Goal: Task Accomplishment & Management: Use online tool/utility

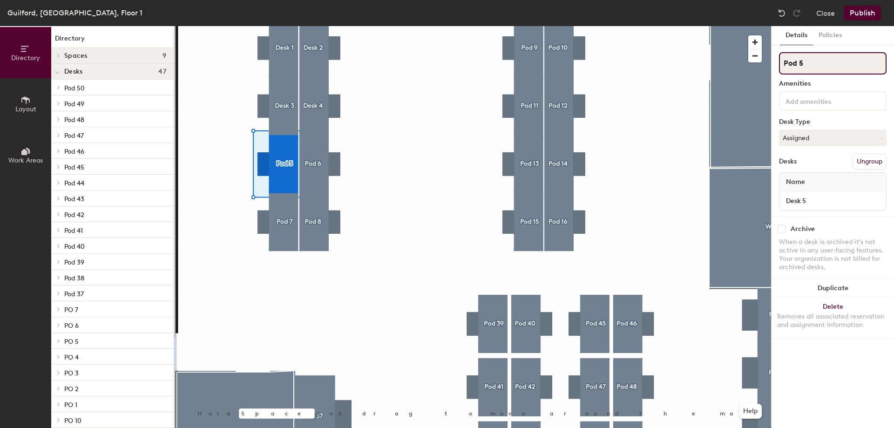
drag, startPoint x: 799, startPoint y: 62, endPoint x: 764, endPoint y: 58, distance: 35.2
click at [764, 58] on div "Directory Layout Work Areas Directory Spaces 9 Cafeteria Common Lobby Conf Room…" at bounding box center [447, 227] width 894 height 402
drag, startPoint x: 800, startPoint y: 61, endPoint x: 781, endPoint y: 61, distance: 19.1
click at [781, 61] on input "Desk 5" at bounding box center [833, 63] width 108 height 22
type input "Desk 5"
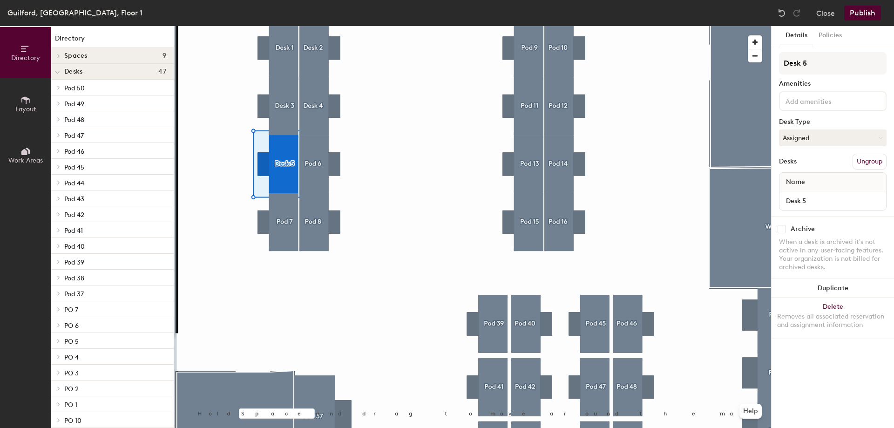
click at [854, 99] on input at bounding box center [826, 100] width 84 height 11
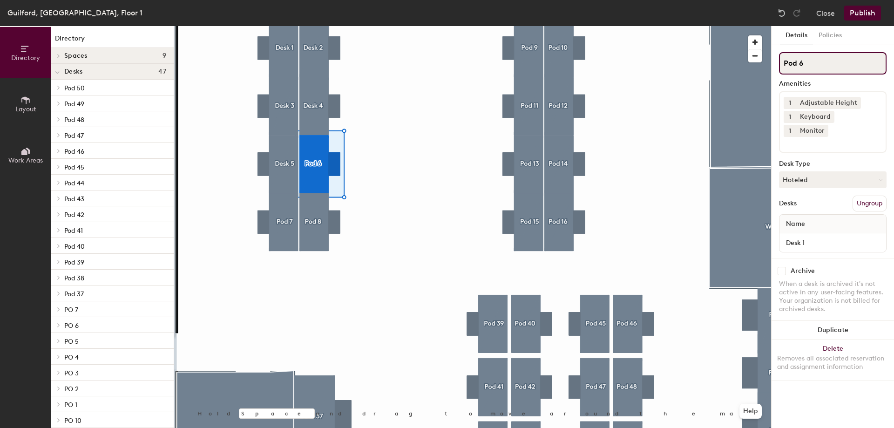
click at [796, 64] on input "Pod 6" at bounding box center [833, 63] width 108 height 22
drag, startPoint x: 799, startPoint y: 62, endPoint x: 779, endPoint y: 61, distance: 20.0
click at [779, 61] on div "Details Policies Pod 6 Amenities 1 Adjustable Height 1 Keyboard 1 Monitor Desk …" at bounding box center [833, 227] width 122 height 402
paste input "Desk"
type input "Desk 6"
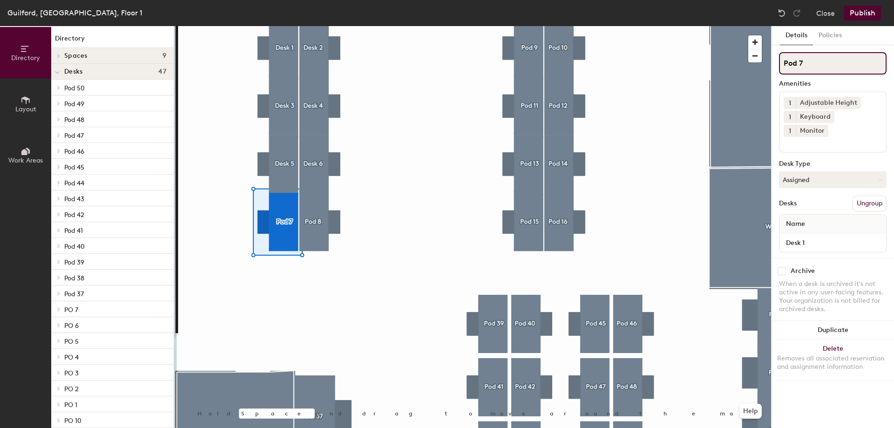
drag, startPoint x: 797, startPoint y: 63, endPoint x: 780, endPoint y: 62, distance: 16.8
click at [780, 62] on input "Pod 7" at bounding box center [833, 63] width 108 height 22
paste input "Desk"
type input "Desk 7"
click at [310, 26] on div at bounding box center [472, 26] width 597 height 0
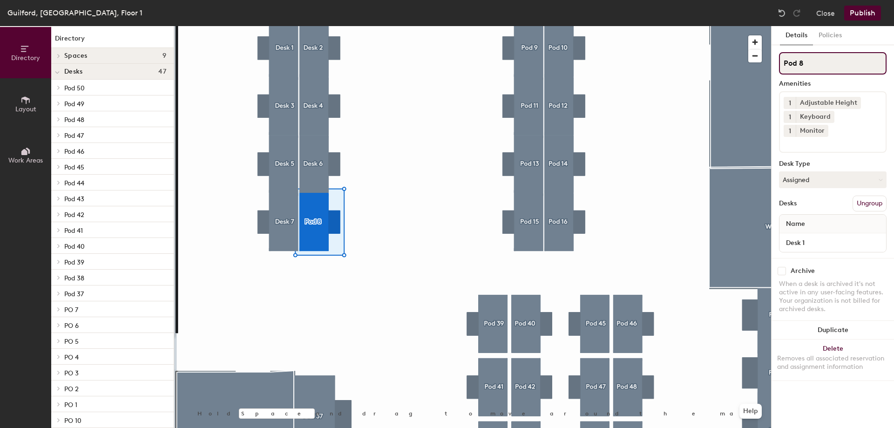
drag, startPoint x: 798, startPoint y: 65, endPoint x: 782, endPoint y: 65, distance: 16.3
click at [782, 65] on input "Pod 8" at bounding box center [833, 63] width 108 height 22
paste input "Desk"
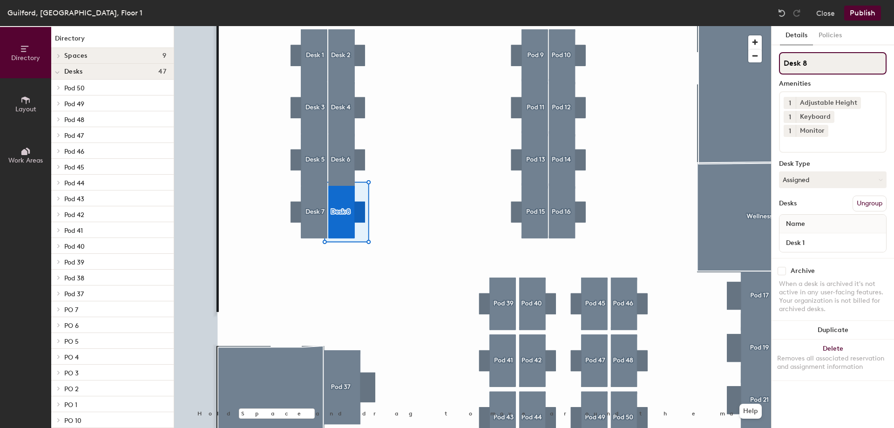
type input "Desk 8"
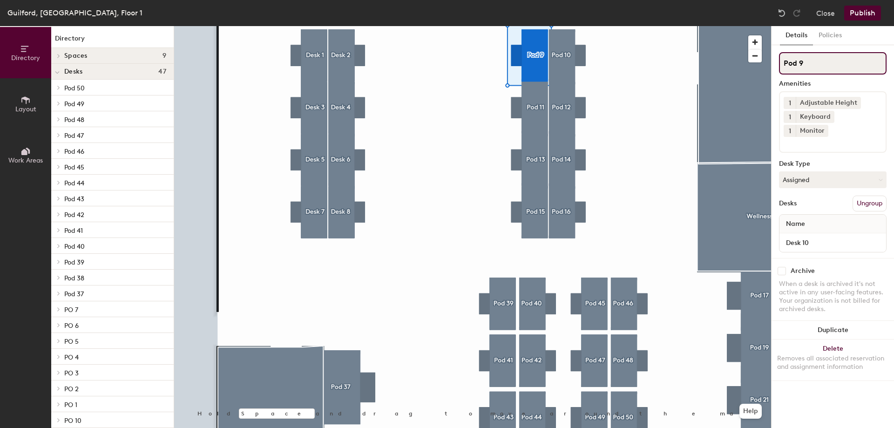
drag, startPoint x: 799, startPoint y: 66, endPoint x: 778, endPoint y: 65, distance: 21.0
click at [778, 65] on div "Details Policies Pod 9 Amenities 1 Adjustable Height 1 Keyboard 1 Monitor Desk …" at bounding box center [833, 227] width 122 height 402
paste input "Desk"
type input "Desk 9"
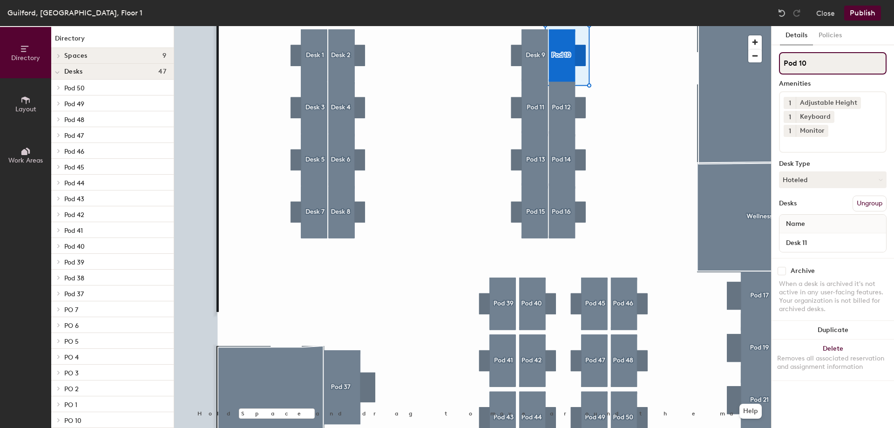
click at [768, 61] on div "Directory Layout Work Areas Directory Spaces 9 Cafeteria Common Lobby Conf Room…" at bounding box center [447, 227] width 894 height 402
paste input "Desk"
type input "Desk 10"
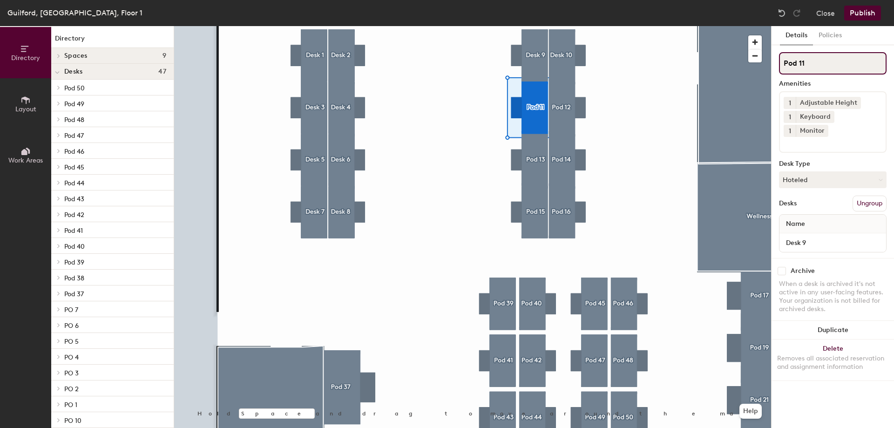
drag, startPoint x: 797, startPoint y: 62, endPoint x: 780, endPoint y: 62, distance: 17.7
click at [780, 62] on input "Pod 11" at bounding box center [833, 63] width 108 height 22
paste input "Desk"
type input "Desk 11"
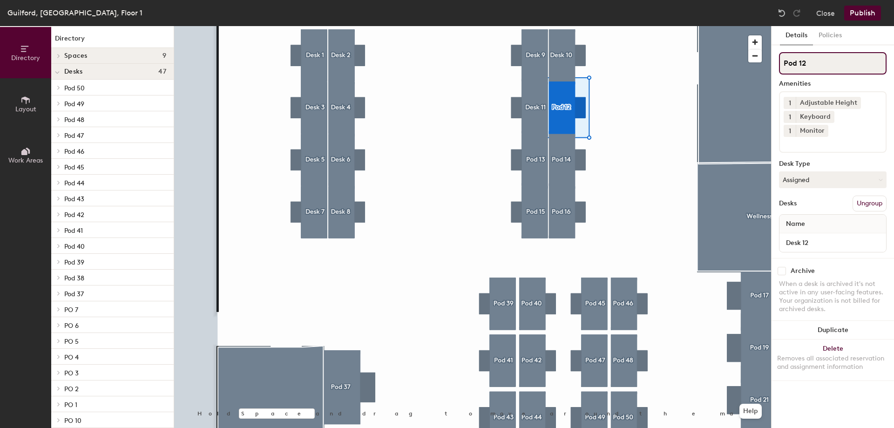
drag, startPoint x: 797, startPoint y: 65, endPoint x: 775, endPoint y: 64, distance: 21.9
click at [775, 64] on div "Details Policies Pod 12 Amenities 1 Adjustable Height 1 Keyboard 1 Monitor Desk…" at bounding box center [833, 227] width 122 height 402
paste input "Desk"
type input "Desk 12"
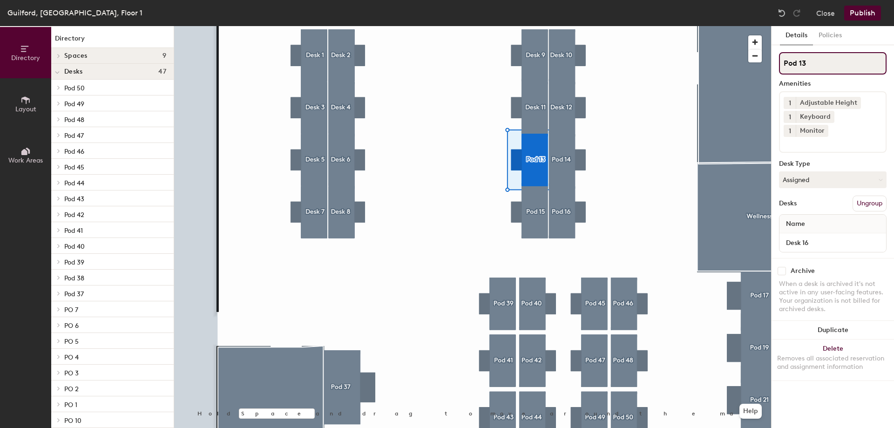
drag, startPoint x: 798, startPoint y: 62, endPoint x: 777, endPoint y: 62, distance: 21.0
click at [777, 62] on div "Details Policies Pod 13 Amenities 1 Adjustable Height 1 Keyboard 1 Monitor Desk…" at bounding box center [833, 227] width 122 height 402
paste input "Desk"
type input "Desk 13"
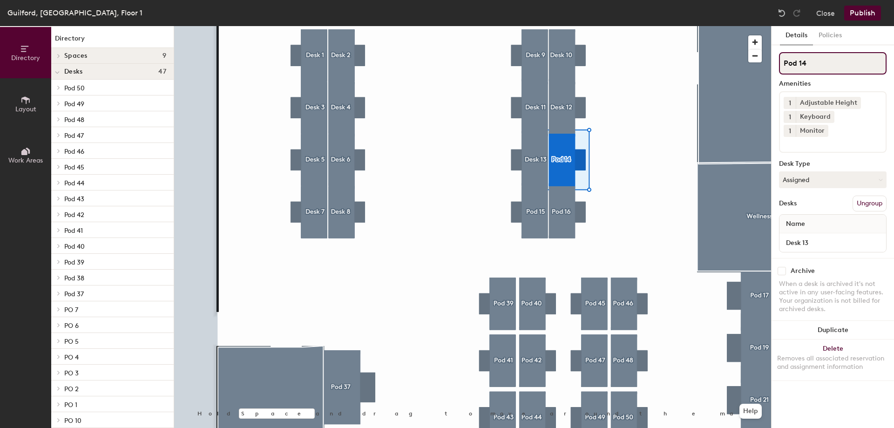
drag, startPoint x: 798, startPoint y: 64, endPoint x: 776, endPoint y: 64, distance: 21.9
click at [776, 64] on div "Details Policies Pod 14 Amenities 1 Adjustable Height 1 Keyboard 1 Monitor Desk…" at bounding box center [833, 227] width 122 height 402
paste input "Desk"
type input "Desk14"
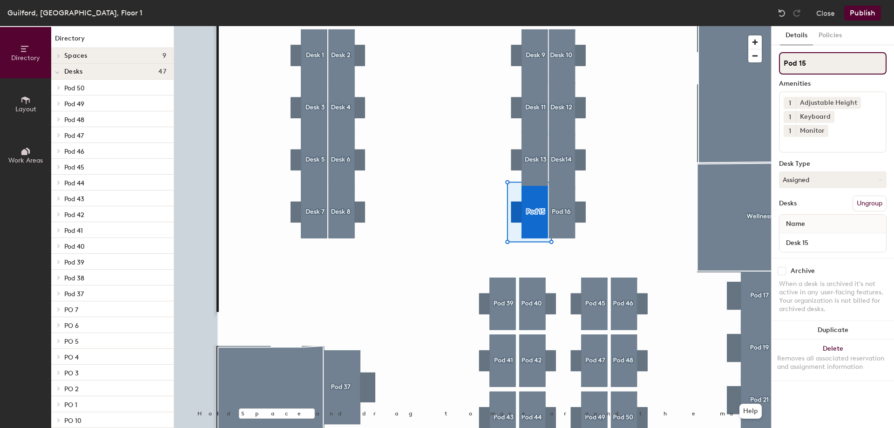
click at [788, 61] on input "Pod 15" at bounding box center [833, 63] width 108 height 22
drag, startPoint x: 797, startPoint y: 61, endPoint x: 771, endPoint y: 63, distance: 25.7
click at [771, 63] on div "Details Policies Pod 15 Amenities 1 Adjustable Height 1 Keyboard 1 Monitor Desk…" at bounding box center [832, 227] width 123 height 402
paste input "Desk"
type input "Desk 15"
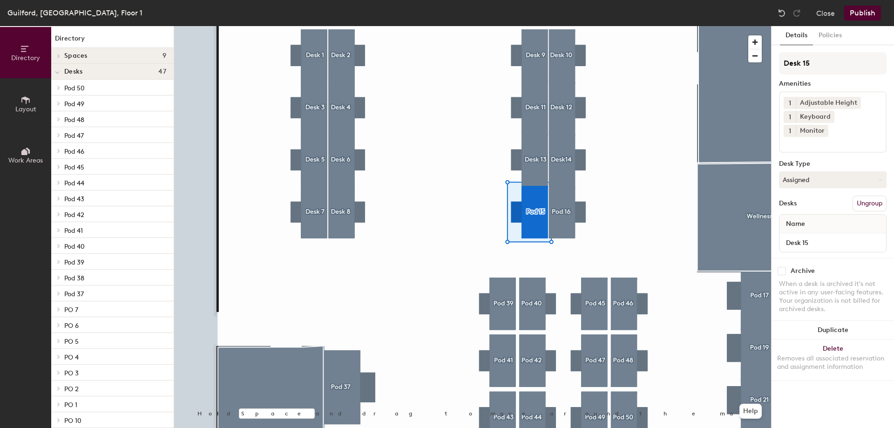
click at [565, 26] on div at bounding box center [472, 26] width 597 height 0
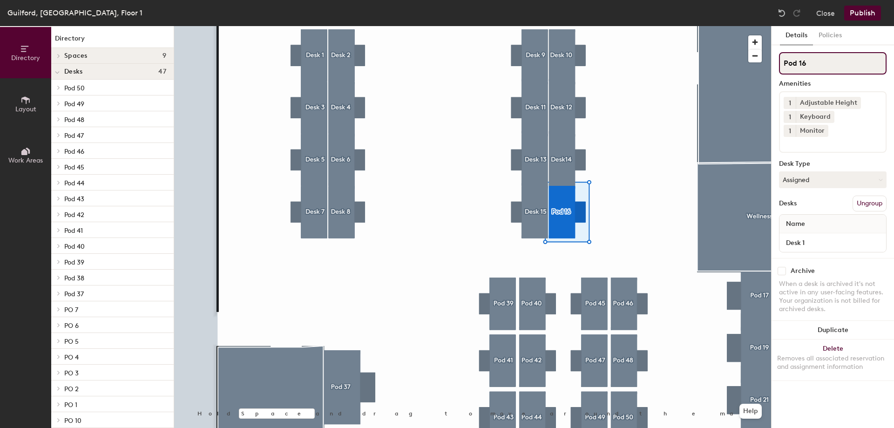
drag, startPoint x: 796, startPoint y: 63, endPoint x: 775, endPoint y: 63, distance: 21.4
click at [775, 63] on div "Details Policies Pod 16 Amenities 1 Adjustable Height 1 Keyboard 1 Monitor Desk…" at bounding box center [833, 227] width 122 height 402
paste input "Desk"
type input "Desk 16"
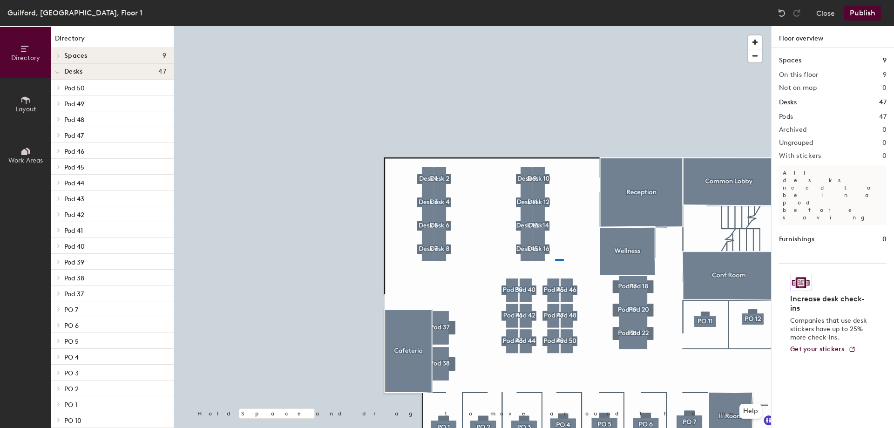
click at [555, 26] on div at bounding box center [472, 26] width 597 height 0
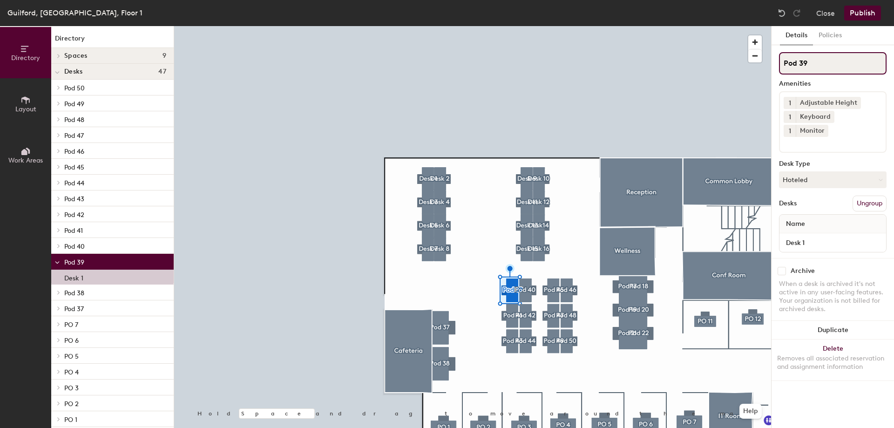
drag, startPoint x: 799, startPoint y: 61, endPoint x: 774, endPoint y: 61, distance: 24.7
click at [774, 61] on div "Details Policies Pod 39 Amenities 1 Adjustable Height 1 Keyboard 1 Monitor Desk…" at bounding box center [833, 227] width 122 height 402
paste input "Desk"
type input "Desk39"
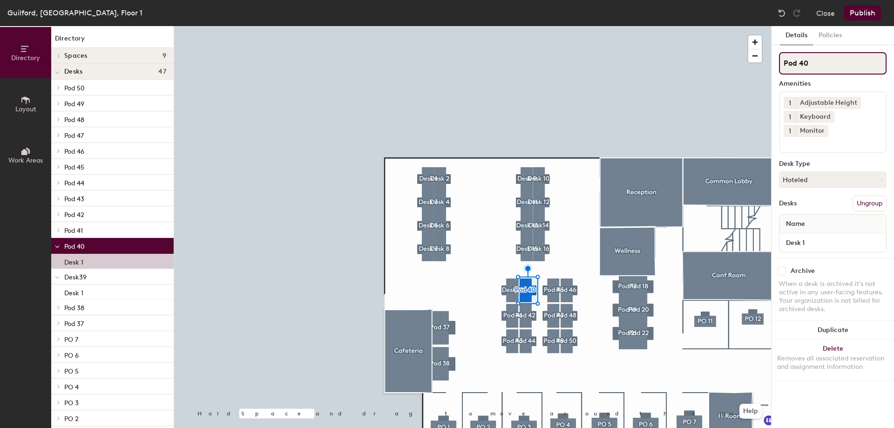
drag, startPoint x: 795, startPoint y: 63, endPoint x: 762, endPoint y: 61, distance: 32.6
click at [762, 61] on div "Directory Layout Work Areas Directory Spaces 9 Cafeteria Common Lobby Conf Room…" at bounding box center [447, 227] width 894 height 402
drag, startPoint x: 797, startPoint y: 61, endPoint x: 784, endPoint y: 61, distance: 13.1
click at [784, 61] on input "Pod 40" at bounding box center [833, 63] width 108 height 22
paste input "Desk"
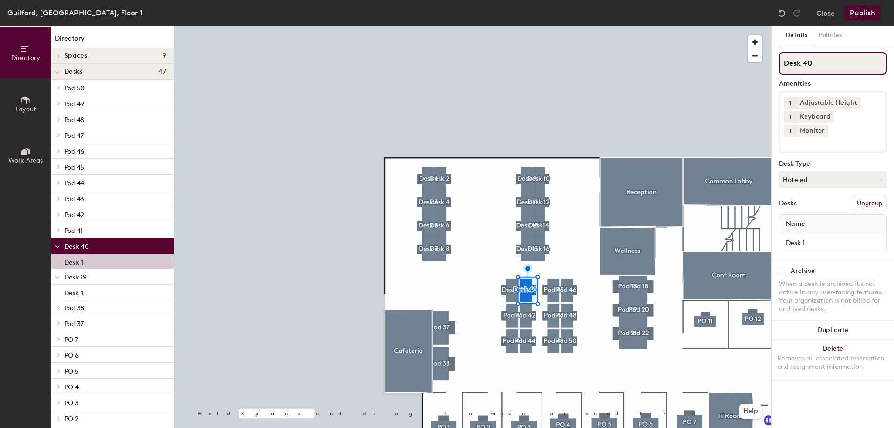
type input "Desk 40"
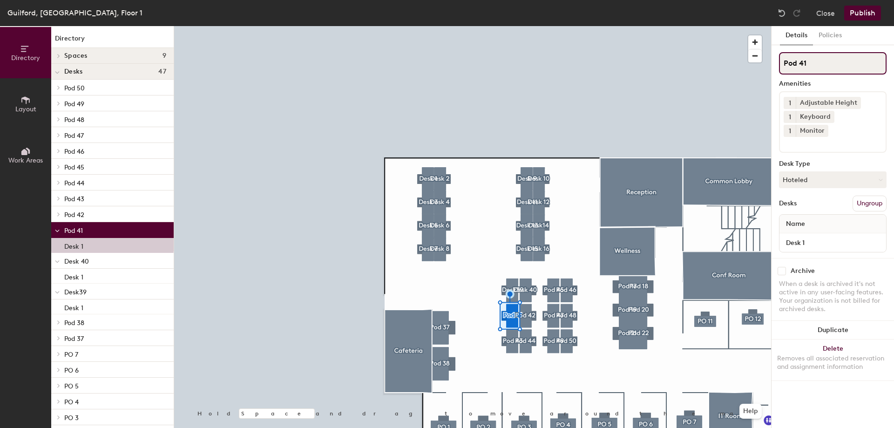
drag, startPoint x: 797, startPoint y: 66, endPoint x: 780, endPoint y: 64, distance: 17.3
click at [780, 64] on input "Pod 41" at bounding box center [833, 63] width 108 height 22
paste input "Desk"
type input "Desk 41"
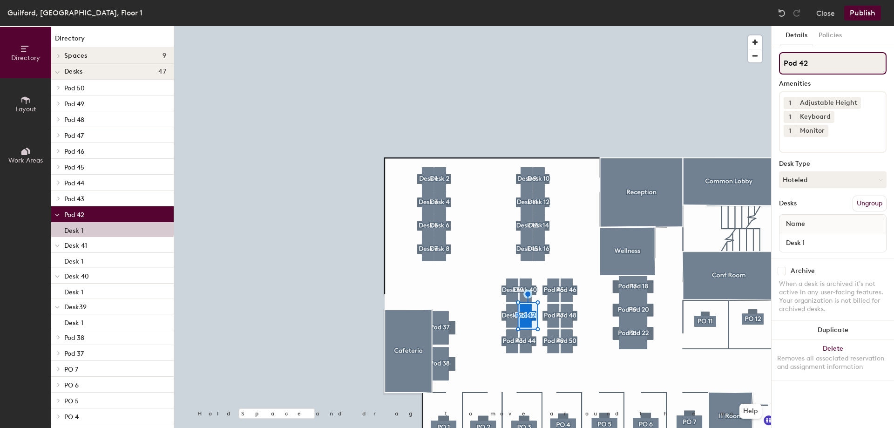
drag, startPoint x: 796, startPoint y: 63, endPoint x: 766, endPoint y: 61, distance: 30.4
click at [766, 61] on div "Directory Layout Work Areas Directory Spaces 9 Cafeteria Common Lobby Conf Room…" at bounding box center [447, 227] width 894 height 402
paste input "Desk"
type input "Desk 42"
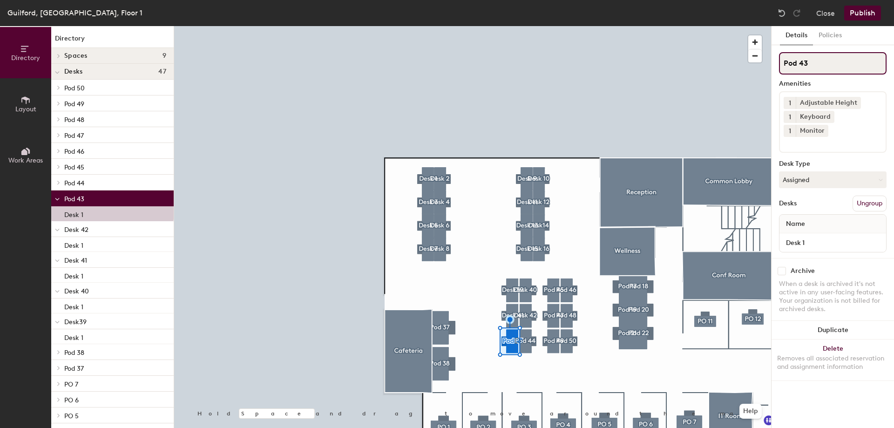
drag, startPoint x: 797, startPoint y: 64, endPoint x: 781, endPoint y: 64, distance: 16.3
click at [781, 64] on input "Pod 43" at bounding box center [833, 63] width 108 height 22
paste input "Desk"
type input "Desk 43"
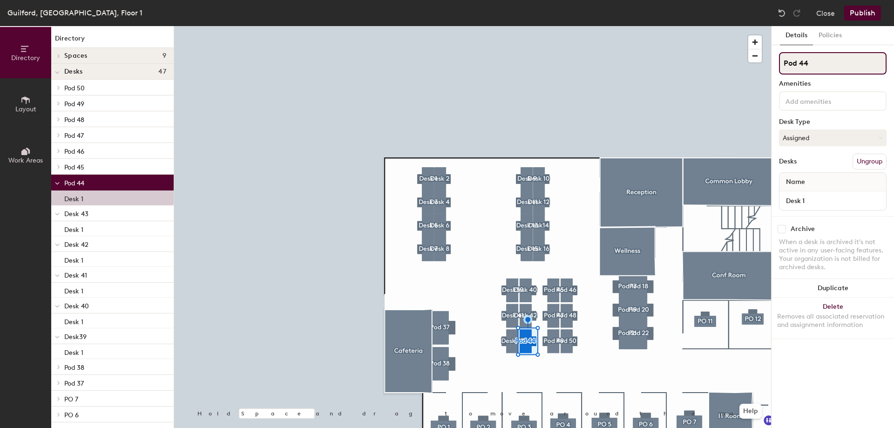
drag, startPoint x: 797, startPoint y: 64, endPoint x: 782, endPoint y: 64, distance: 14.9
click at [782, 64] on input "Pod 44" at bounding box center [833, 63] width 108 height 22
paste input "Desk"
type input "Desk 44"
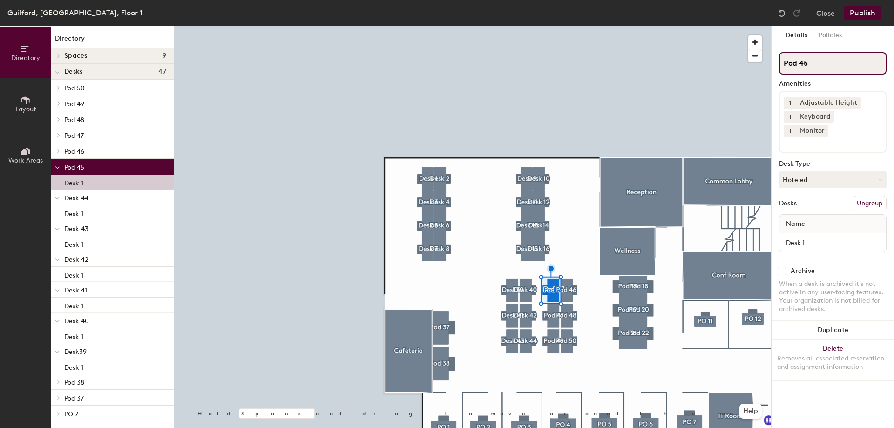
drag, startPoint x: 798, startPoint y: 65, endPoint x: 781, endPoint y: 66, distance: 17.2
click at [781, 66] on input "Pod 45" at bounding box center [833, 63] width 108 height 22
paste input "Desk"
type input "Desk 45"
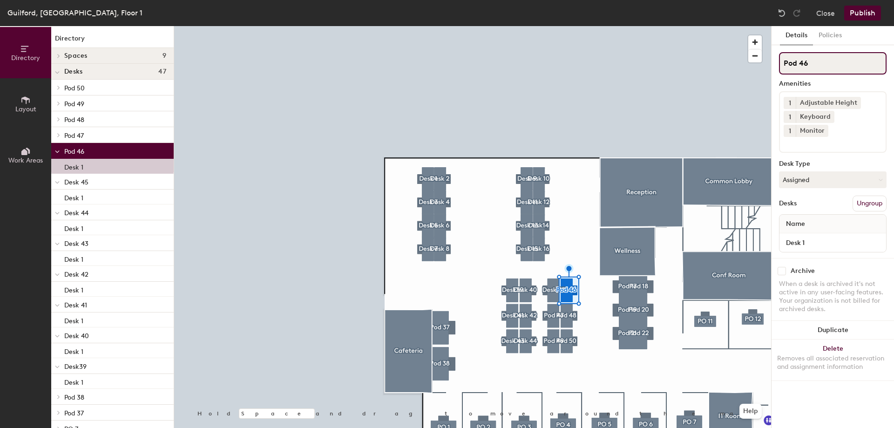
drag, startPoint x: 797, startPoint y: 64, endPoint x: 783, endPoint y: 65, distance: 14.0
click at [783, 65] on input "Pod 46" at bounding box center [833, 63] width 108 height 22
paste input "Desk"
type input "Desk 46"
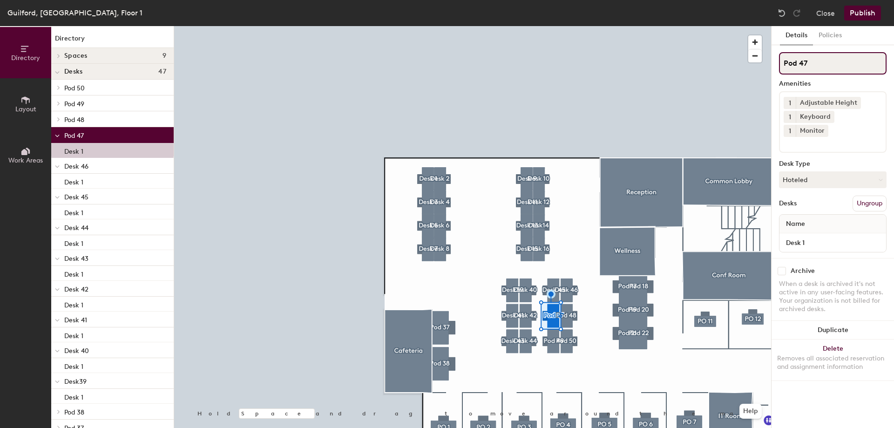
drag, startPoint x: 798, startPoint y: 64, endPoint x: 772, endPoint y: 64, distance: 26.1
click at [772, 64] on div "Details Policies Pod 47 Amenities 1 Adjustable Height 1 Keyboard 1 Monitor Desk…" at bounding box center [833, 227] width 122 height 402
paste input "Desk"
type input "Desk47"
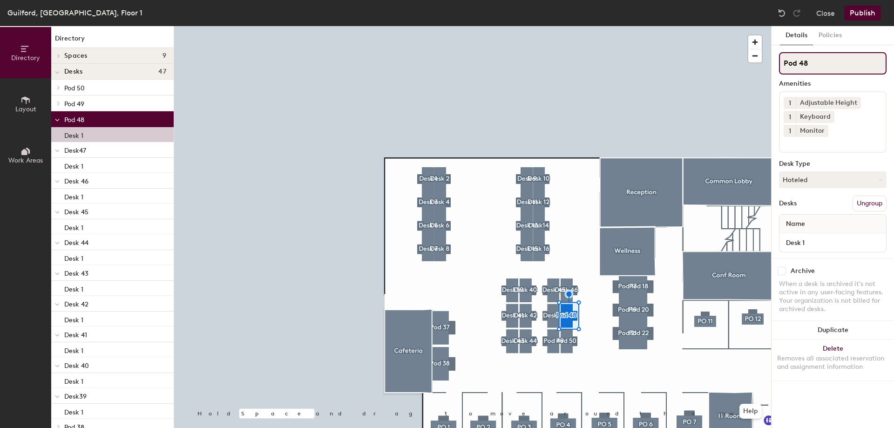
drag, startPoint x: 797, startPoint y: 61, endPoint x: 776, endPoint y: 62, distance: 21.4
click at [776, 62] on div "Details Policies Pod 48 Amenities 1 Adjustable Height 1 Keyboard 1 Monitor Desk…" at bounding box center [833, 227] width 122 height 402
paste input "Desk"
type input "Desk 48"
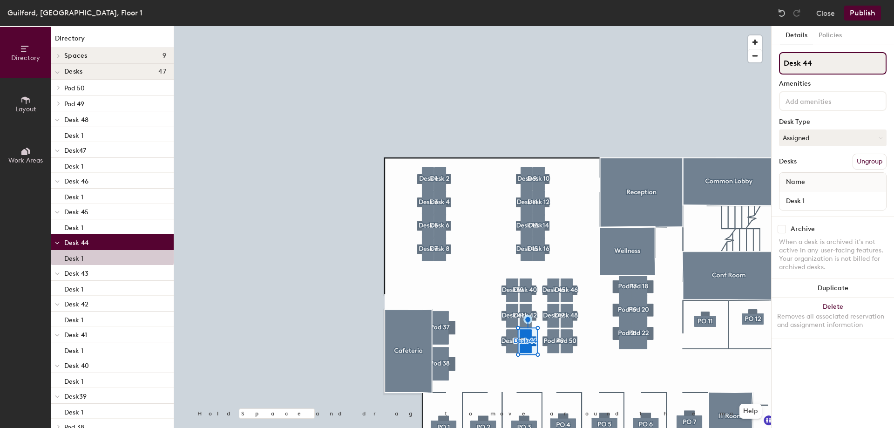
drag, startPoint x: 802, startPoint y: 63, endPoint x: 780, endPoint y: 63, distance: 21.9
click at [780, 63] on input "Desk 44" at bounding box center [833, 63] width 108 height 22
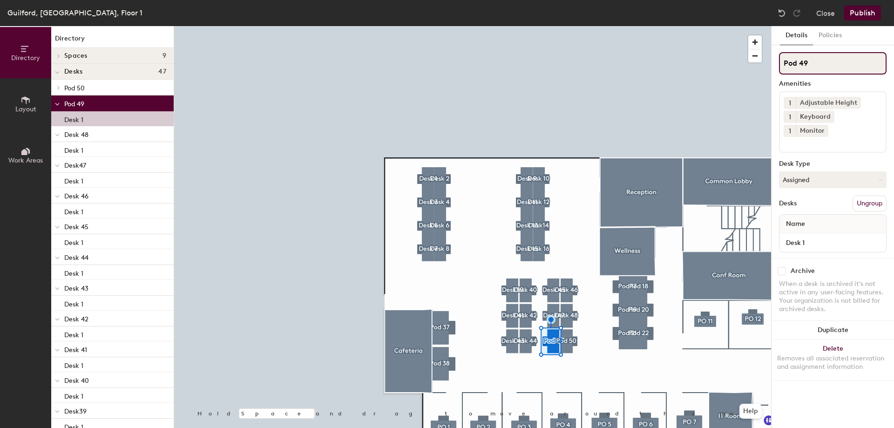
drag, startPoint x: 799, startPoint y: 61, endPoint x: 780, endPoint y: 65, distance: 19.4
click at [780, 65] on input "Pod 49" at bounding box center [833, 63] width 108 height 22
paste input "Desk"
type input "Desk49"
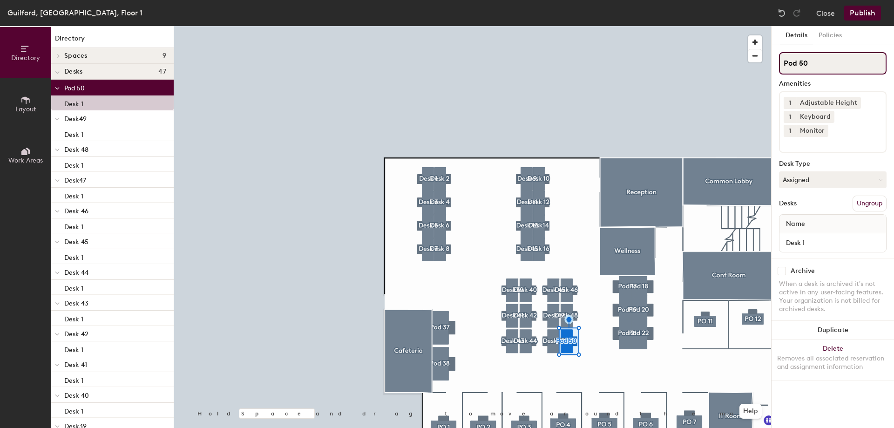
drag, startPoint x: 797, startPoint y: 61, endPoint x: 784, endPoint y: 64, distance: 12.8
click at [784, 64] on input "Pod 50" at bounding box center [833, 63] width 108 height 22
paste input "Desk"
type input "Desk 50"
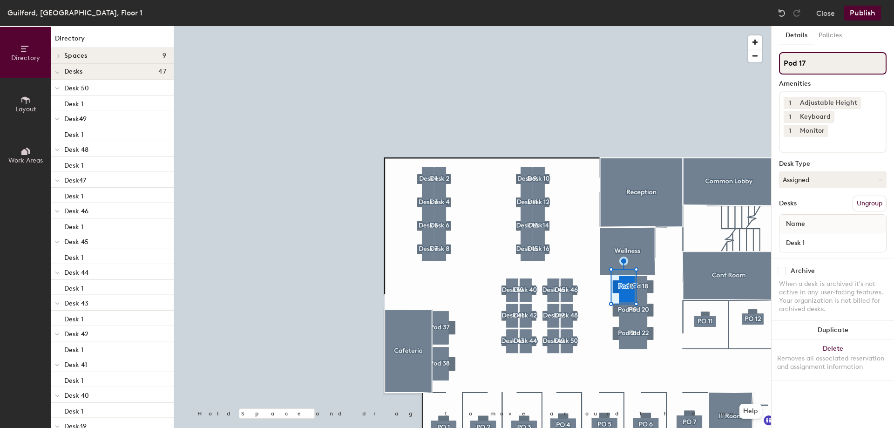
drag, startPoint x: 800, startPoint y: 61, endPoint x: 783, endPoint y: 63, distance: 16.5
click at [783, 63] on input "Pod 17" at bounding box center [833, 63] width 108 height 22
paste input "Desk"
type input "Desk17"
click at [646, 26] on div at bounding box center [472, 26] width 597 height 0
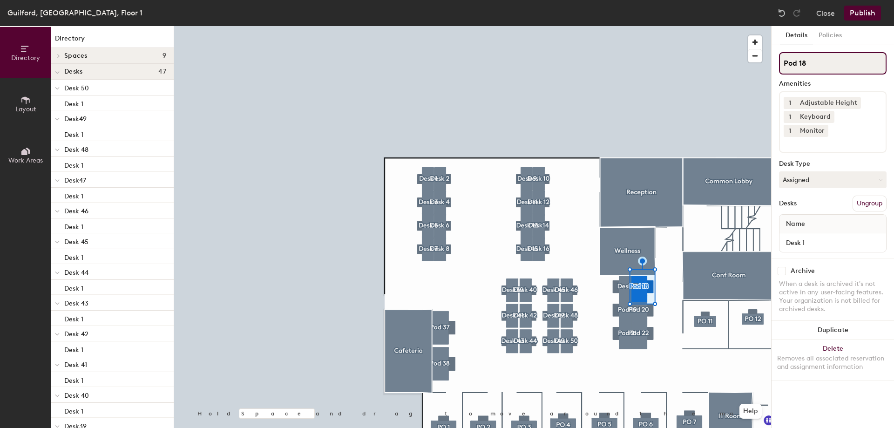
drag, startPoint x: 799, startPoint y: 62, endPoint x: 781, endPoint y: 62, distance: 18.6
click at [781, 62] on input "Pod 18" at bounding box center [833, 63] width 108 height 22
paste input "Desk"
type input "Desk18"
click at [620, 26] on div at bounding box center [472, 26] width 597 height 0
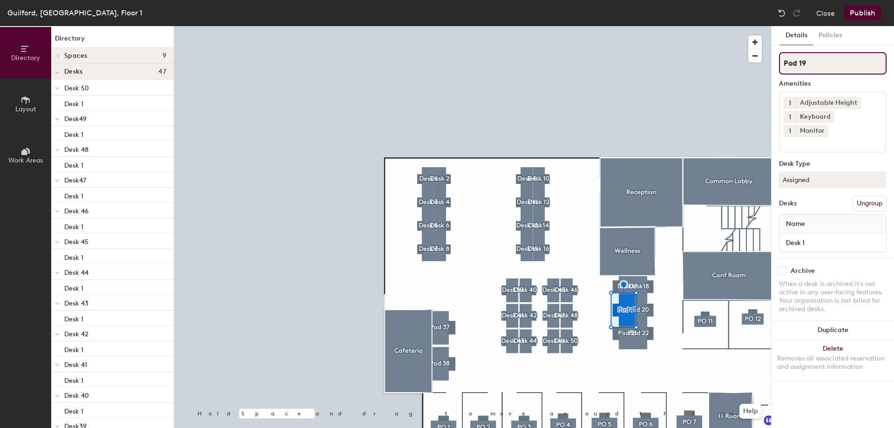
drag, startPoint x: 795, startPoint y: 62, endPoint x: 777, endPoint y: 64, distance: 17.8
click at [777, 64] on div "Details Policies Pod 19 Amenities 1 Adjustable Height 1 Keyboard 1 Monitor Desk…" at bounding box center [833, 227] width 122 height 402
paste input "Desk"
type input "Desk 19"
drag, startPoint x: 800, startPoint y: 64, endPoint x: 782, endPoint y: 66, distance: 18.3
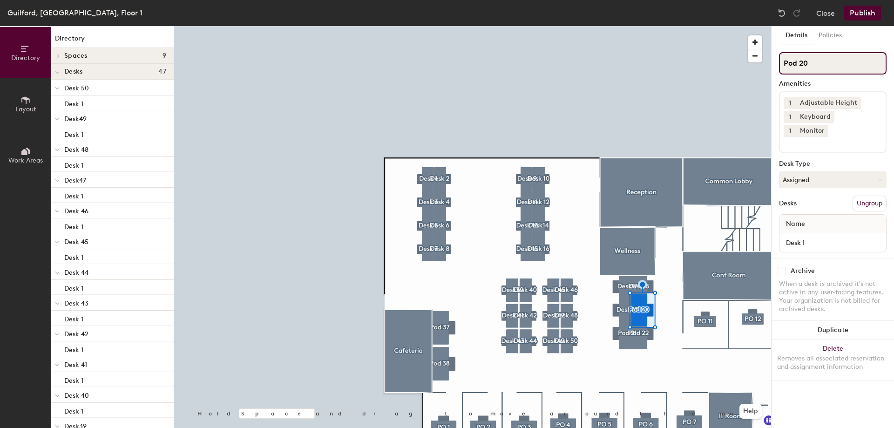
click at [782, 66] on input "Pod 20" at bounding box center [833, 63] width 108 height 22
paste input "Desk"
type input "Desk20"
click at [624, 26] on div at bounding box center [472, 26] width 597 height 0
drag, startPoint x: 797, startPoint y: 62, endPoint x: 779, endPoint y: 62, distance: 18.6
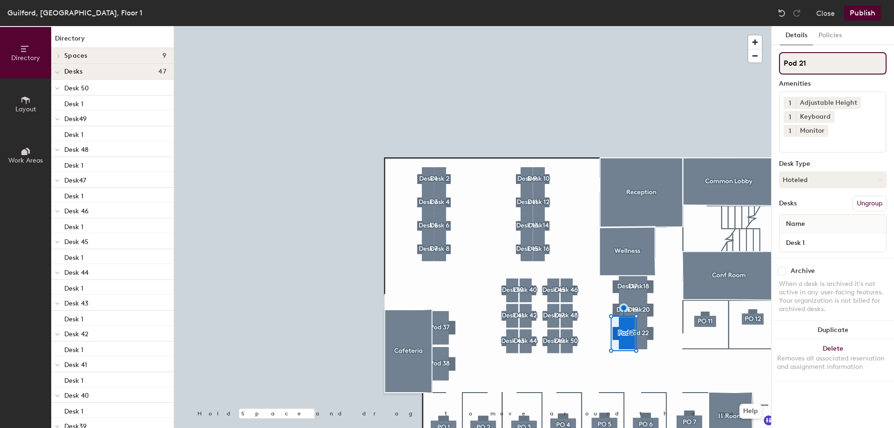
click at [779, 62] on div "Details Policies Pod 21 Amenities 1 Adjustable Height 1 Keyboard 1 Monitor Desk…" at bounding box center [833, 227] width 122 height 402
paste input "Desk"
type input "Desk 21"
drag, startPoint x: 798, startPoint y: 60, endPoint x: 780, endPoint y: 59, distance: 18.2
click at [780, 60] on input "Pod 22" at bounding box center [833, 63] width 108 height 22
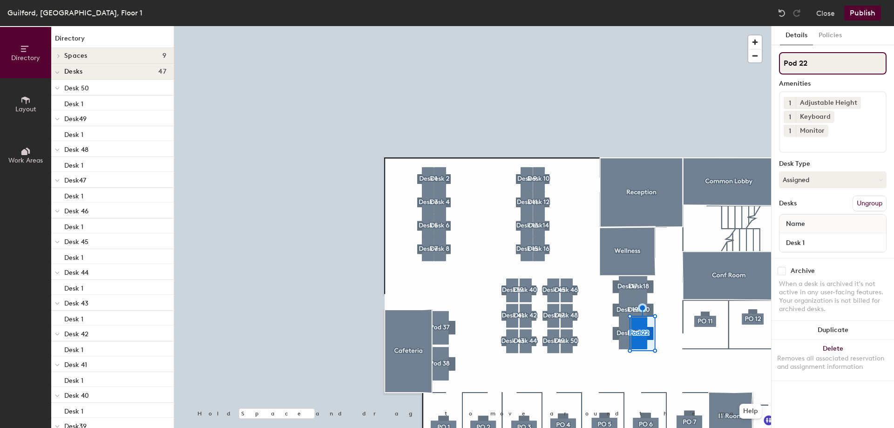
paste input "Desk"
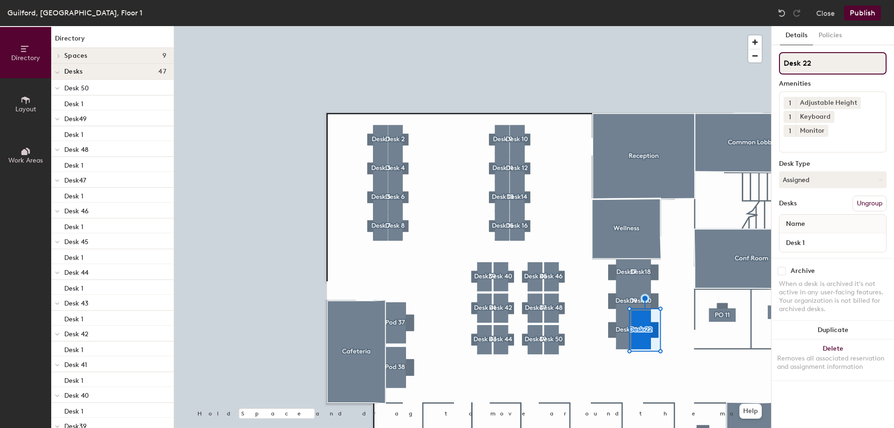
type input "Desk 22"
click at [507, 26] on div at bounding box center [472, 26] width 597 height 0
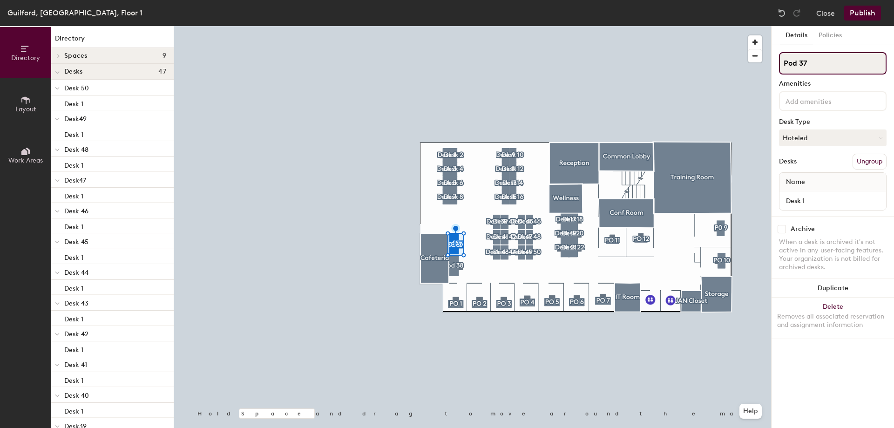
click at [803, 62] on input "Pod 37" at bounding box center [833, 63] width 108 height 22
type input "Pod 17"
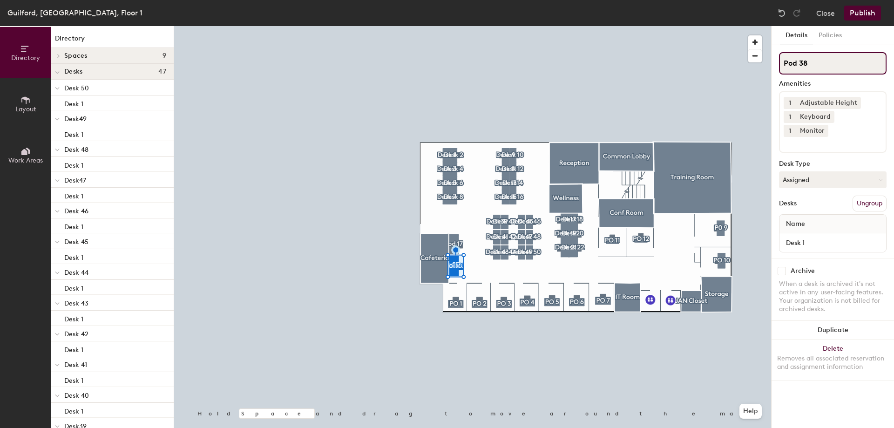
click at [803, 62] on input "Pod 38" at bounding box center [833, 63] width 108 height 22
type input "Pod 18"
click at [803, 63] on input "Desk39" at bounding box center [833, 63] width 108 height 22
type input "Desk19"
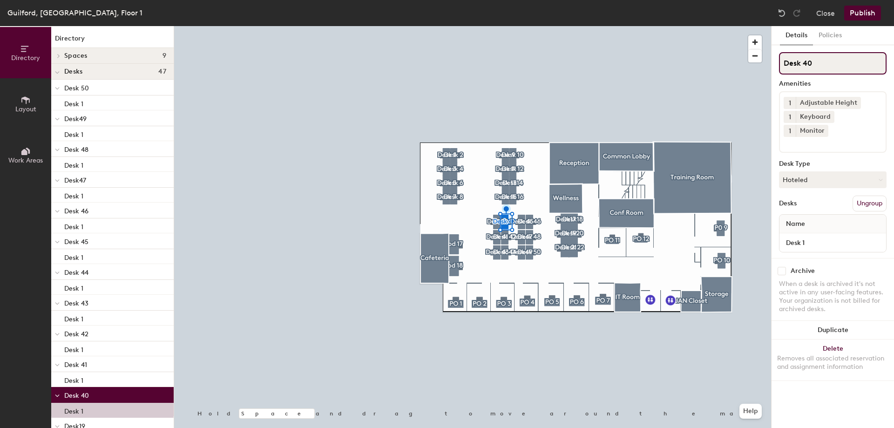
click at [805, 63] on input "Desk 40" at bounding box center [833, 63] width 108 height 22
type input "Desk 20"
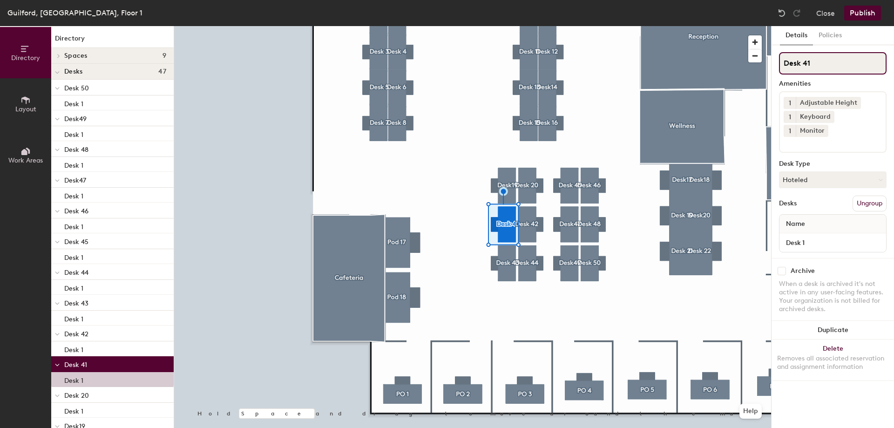
click at [807, 62] on input "Desk 41" at bounding box center [833, 63] width 108 height 22
type input "Desk 21"
click at [536, 26] on div at bounding box center [472, 26] width 597 height 0
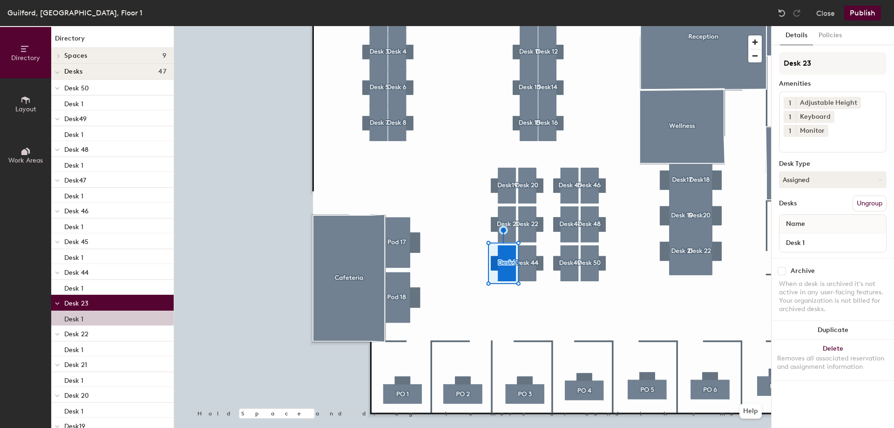
type input "Desk 23"
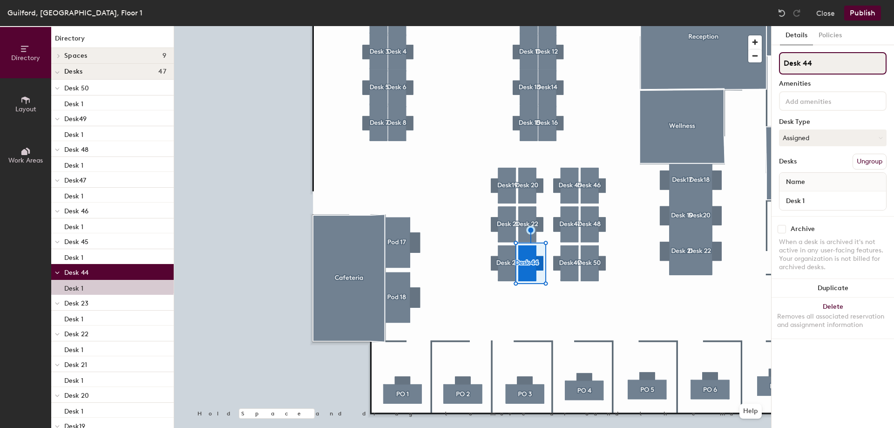
click at [806, 64] on input "Desk 44" at bounding box center [833, 63] width 108 height 22
type input "Desk 24"
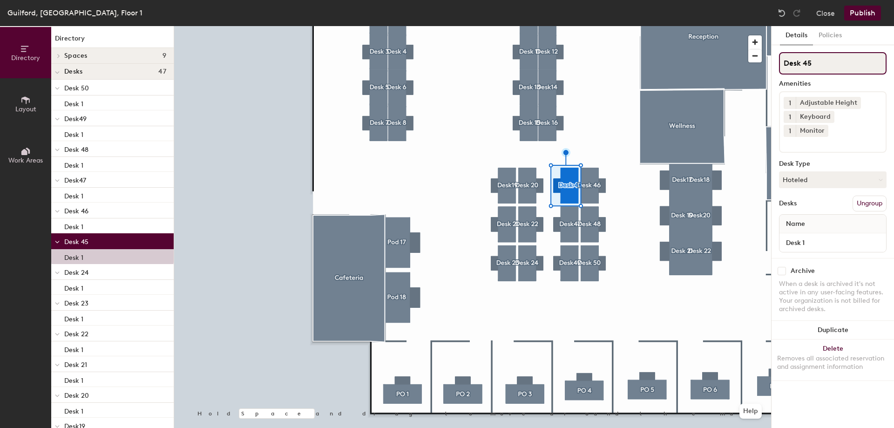
click at [807, 64] on input "Desk 45" at bounding box center [833, 63] width 108 height 22
type input "Desk 25"
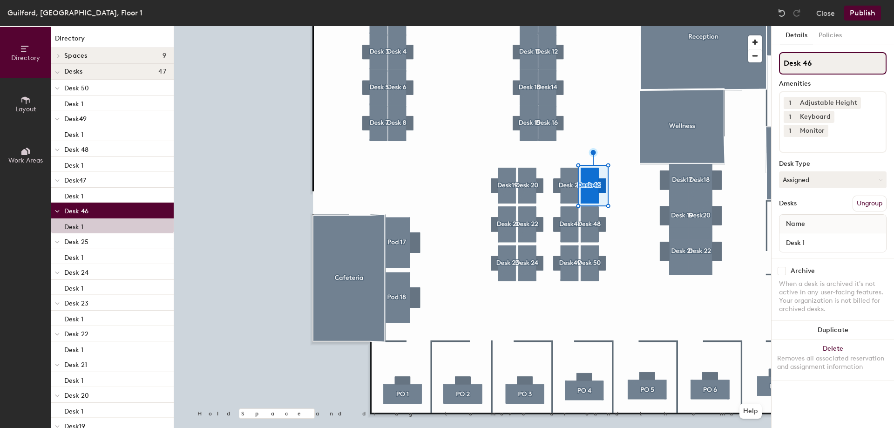
click at [807, 65] on input "Desk 46" at bounding box center [833, 63] width 108 height 22
type input "Desk 26"
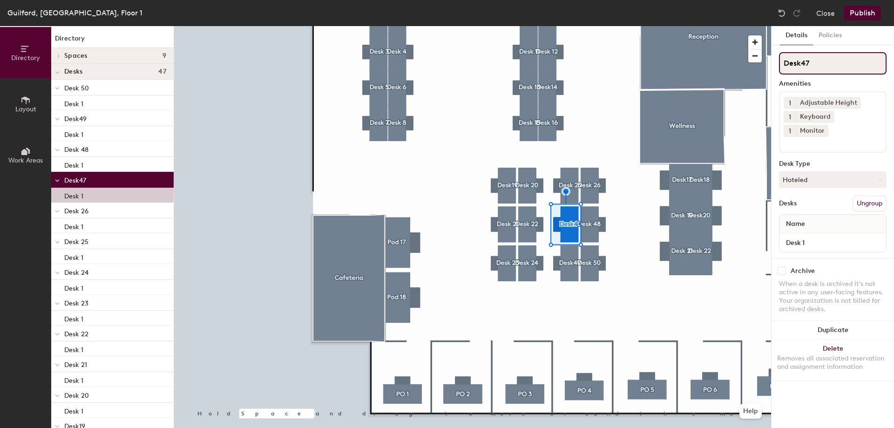
click at [806, 63] on input "Desk47" at bounding box center [833, 63] width 108 height 22
type input "Desk27"
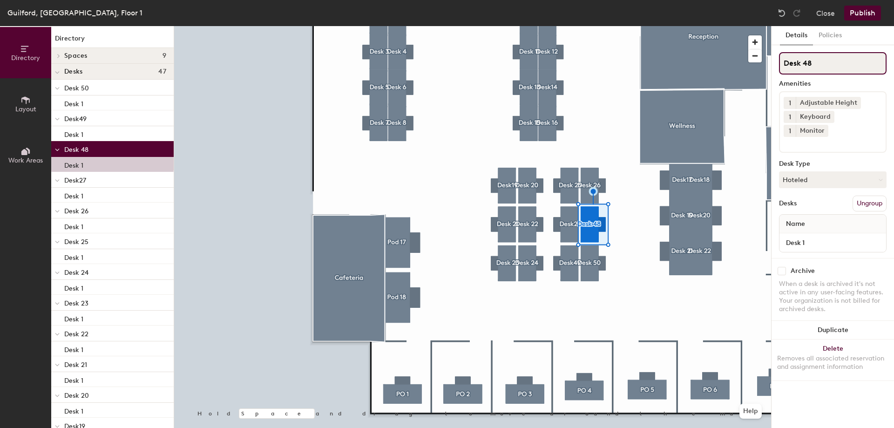
click at [806, 63] on input "Desk 48" at bounding box center [833, 63] width 108 height 22
type input "Desk 28"
click at [565, 26] on div at bounding box center [472, 26] width 597 height 0
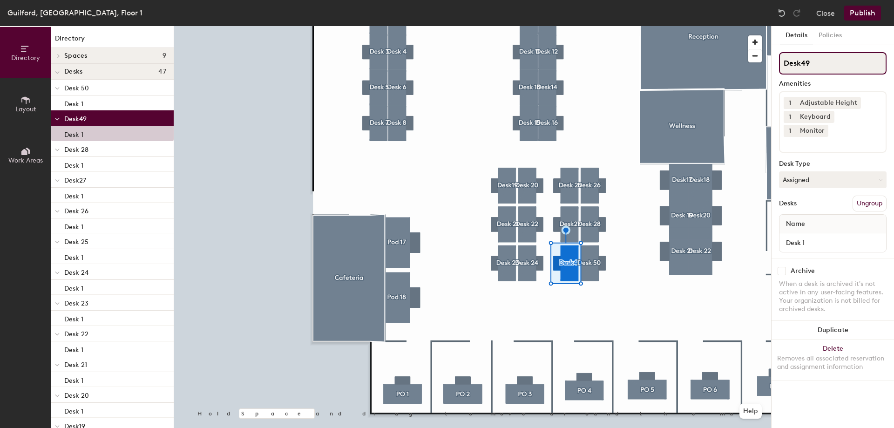
click at [806, 60] on input "Desk49" at bounding box center [833, 63] width 108 height 22
type input "Desk29"
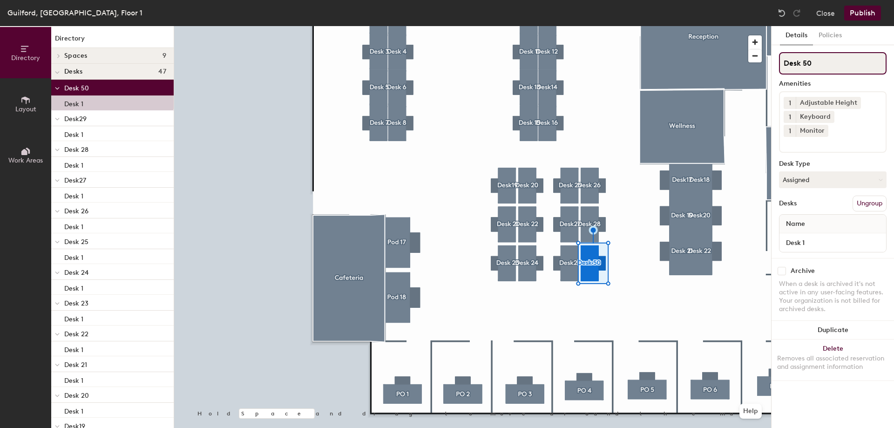
click at [808, 59] on input "Desk 50" at bounding box center [833, 63] width 108 height 22
type input "Desk 30"
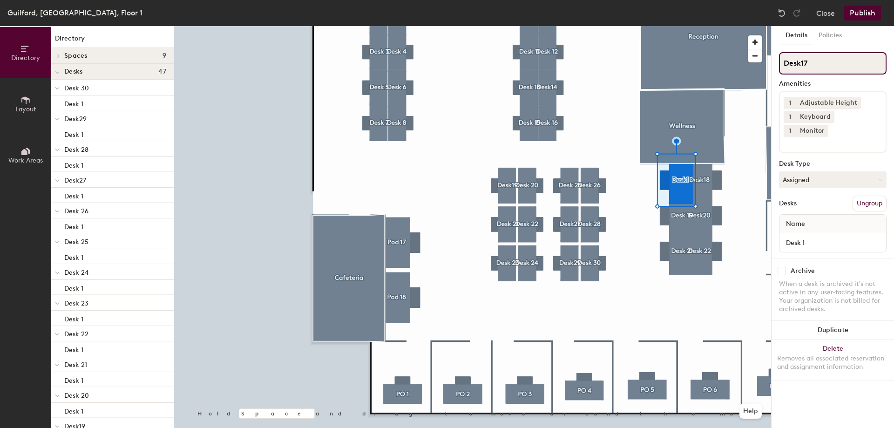
click at [809, 64] on input "Desk17" at bounding box center [833, 63] width 108 height 22
type input "Desk31"
click at [708, 26] on div at bounding box center [472, 26] width 597 height 0
click at [810, 62] on input "Desk18" at bounding box center [833, 63] width 108 height 22
type input "Desk32"
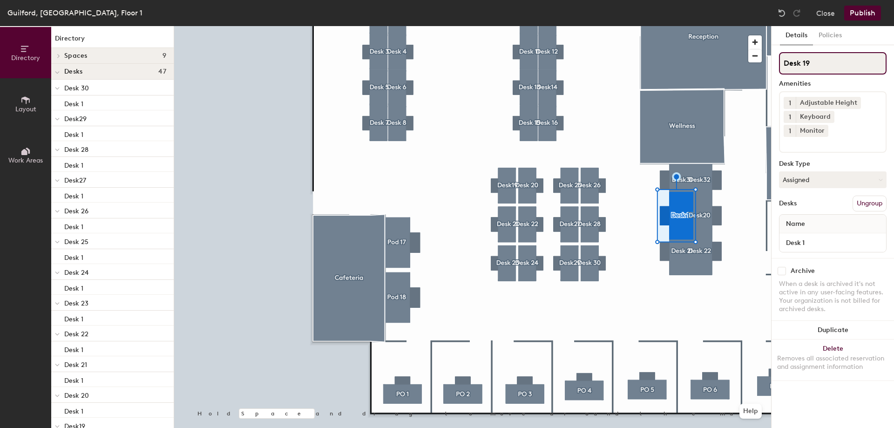
click at [813, 62] on input "Desk 19" at bounding box center [833, 63] width 108 height 22
type input "Desk 33"
click at [814, 64] on input "Desk20" at bounding box center [833, 63] width 108 height 22
click at [814, 66] on input "Desk20" at bounding box center [833, 63] width 108 height 22
type input "Desk34"
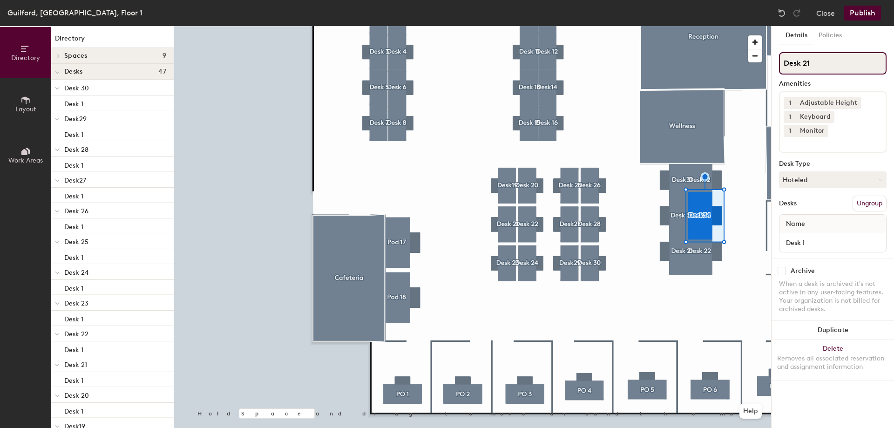
click at [816, 67] on input "Desk 21" at bounding box center [833, 63] width 108 height 22
type input "Desk 35"
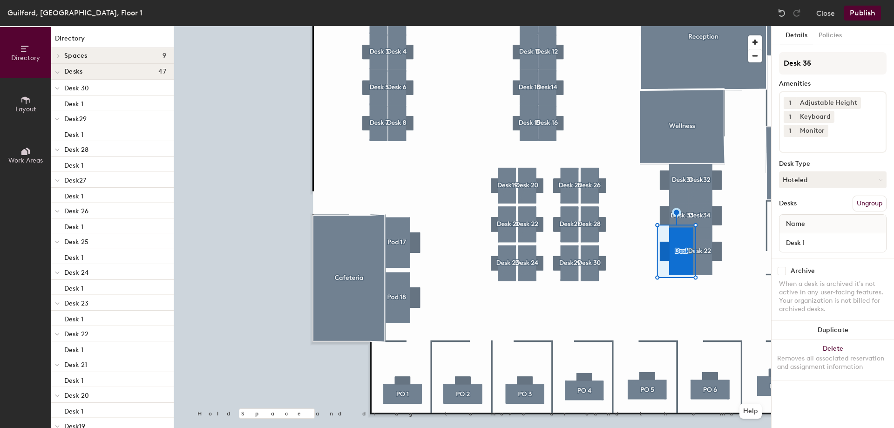
click at [706, 26] on div at bounding box center [472, 26] width 597 height 0
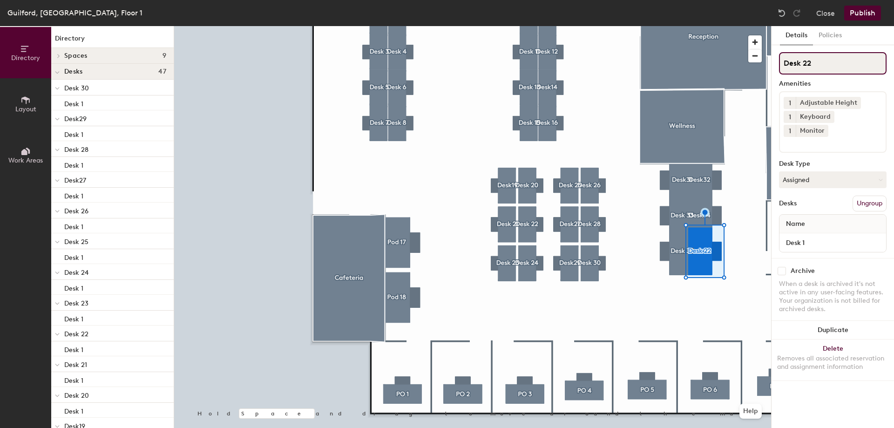
click at [817, 59] on input "Desk 22" at bounding box center [833, 63] width 108 height 22
type input "Desk 33"
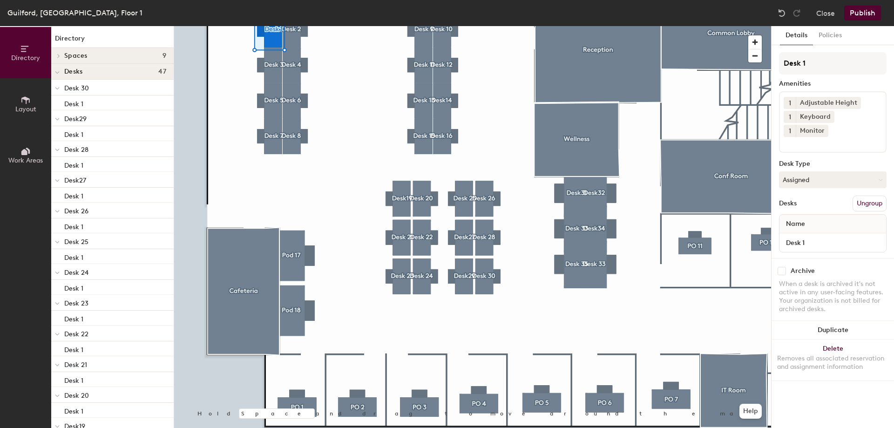
click at [299, 26] on div at bounding box center [472, 26] width 597 height 0
click at [817, 236] on input "Desk 2" at bounding box center [833, 242] width 103 height 13
type input "Desk 1"
click at [269, 26] on div at bounding box center [472, 26] width 597 height 0
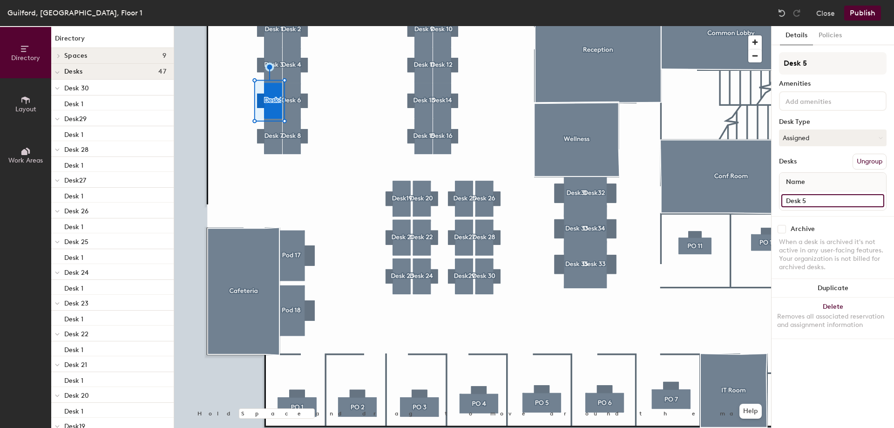
click at [813, 201] on input "Desk 5" at bounding box center [833, 200] width 103 height 13
type input "Desk 1"
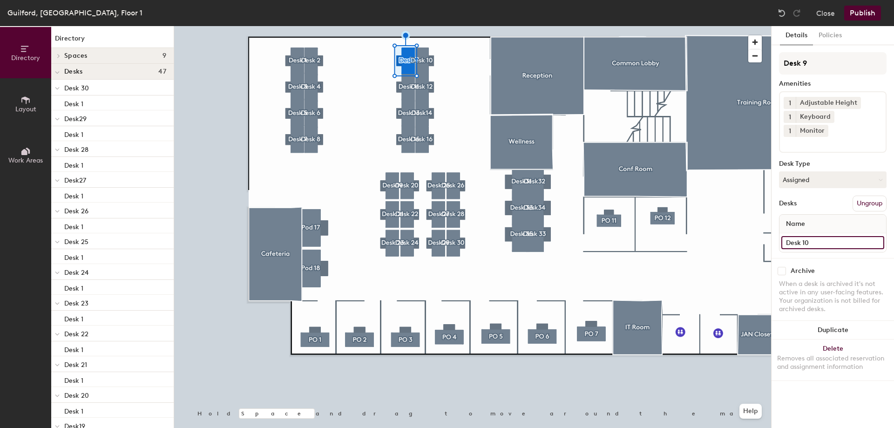
click at [827, 236] on input "Desk 10" at bounding box center [833, 242] width 103 height 13
click at [816, 236] on input "Desk 10" at bounding box center [833, 242] width 103 height 13
type input "Desk 1"
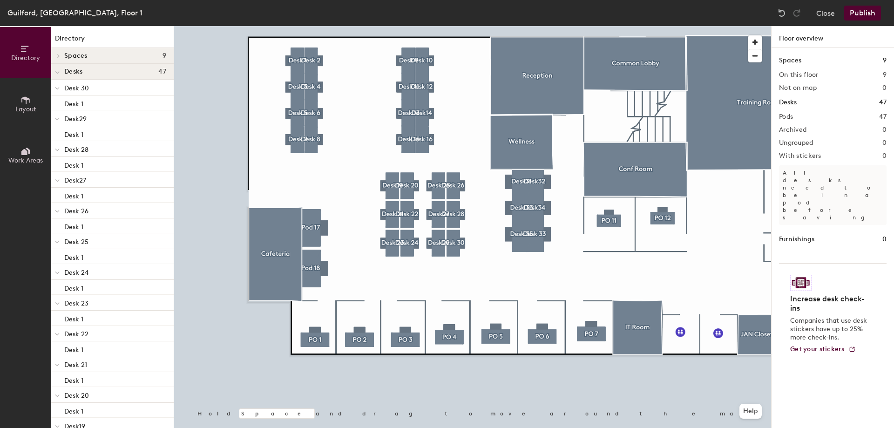
click at [426, 26] on div at bounding box center [472, 26] width 597 height 0
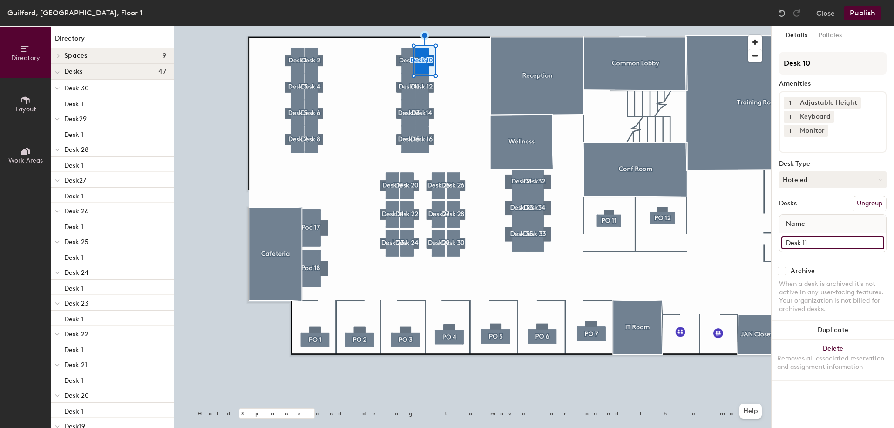
click at [819, 236] on input "Desk 11" at bounding box center [833, 242] width 103 height 13
type input "Desk 1"
click at [821, 236] on input "Desk 9" at bounding box center [833, 242] width 103 height 13
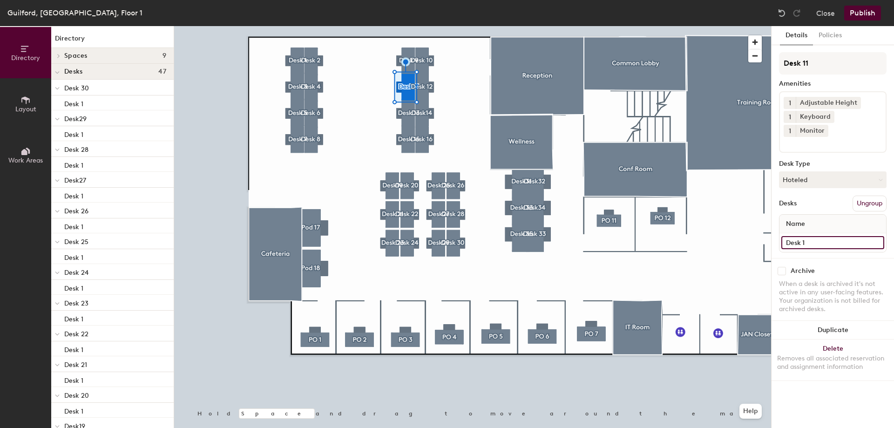
type input "Desk 1"
click at [816, 236] on input "Desk 12" at bounding box center [833, 242] width 103 height 13
type input "Desk 1"
click at [815, 236] on input "Desk 16" at bounding box center [833, 242] width 103 height 13
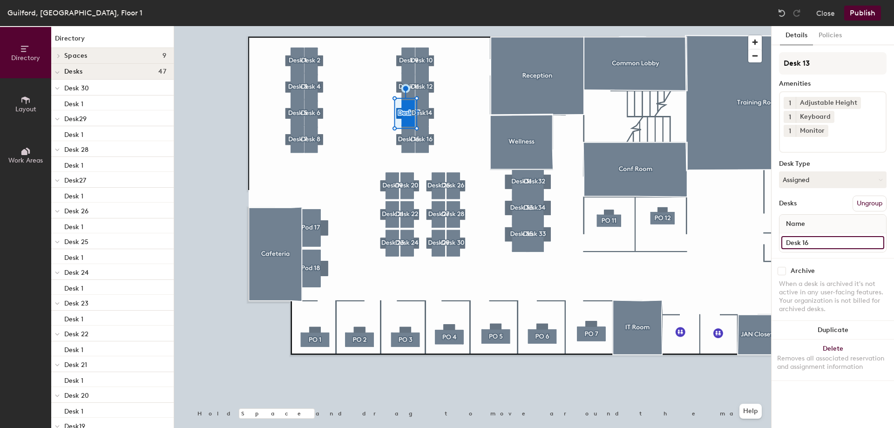
click at [815, 236] on input "Desk 16" at bounding box center [833, 242] width 103 height 13
type input "Desk 1"
click at [822, 236] on input "Desk 13" at bounding box center [833, 242] width 103 height 13
type input "Desk 1"
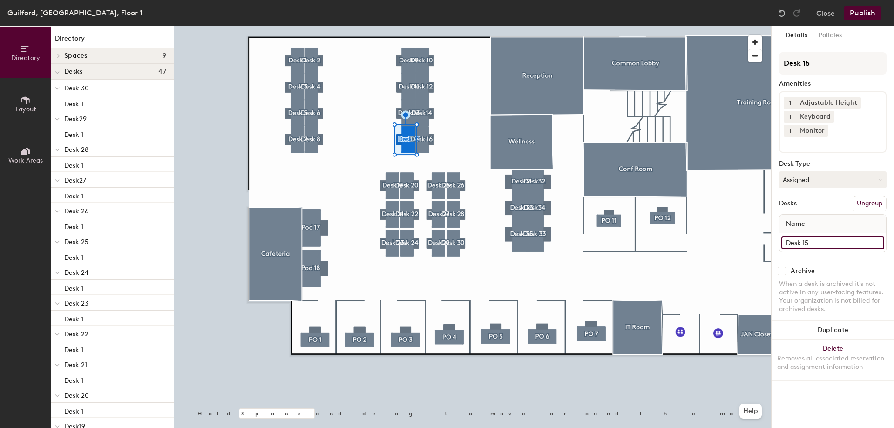
click at [810, 236] on input "Desk 15" at bounding box center [833, 242] width 103 height 13
type input "Desk 1"
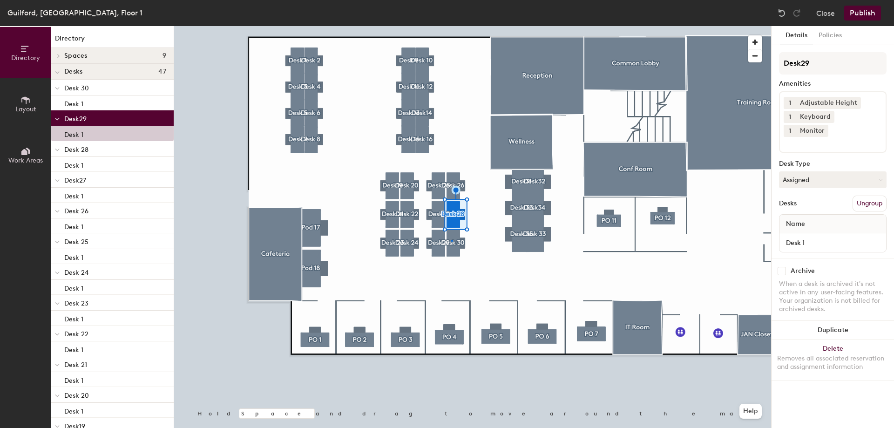
click at [451, 26] on div at bounding box center [472, 26] width 597 height 0
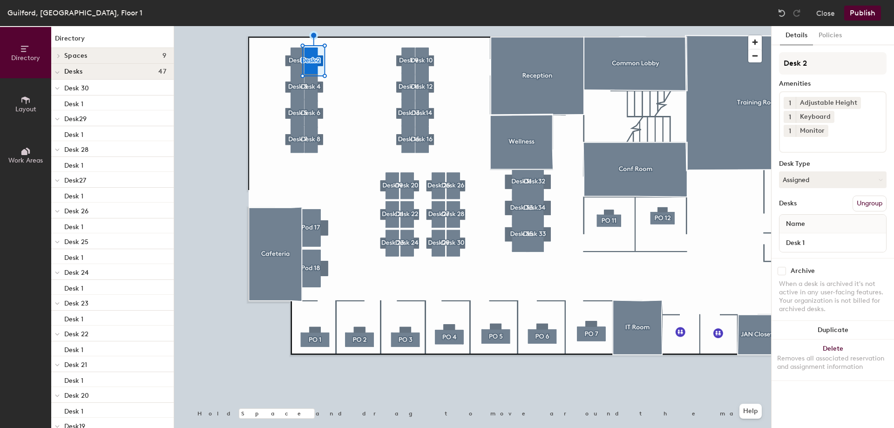
click at [298, 26] on div at bounding box center [472, 26] width 597 height 0
click at [817, 171] on button "Assigned" at bounding box center [833, 179] width 108 height 17
click at [805, 216] on div "Hot" at bounding box center [826, 223] width 93 height 14
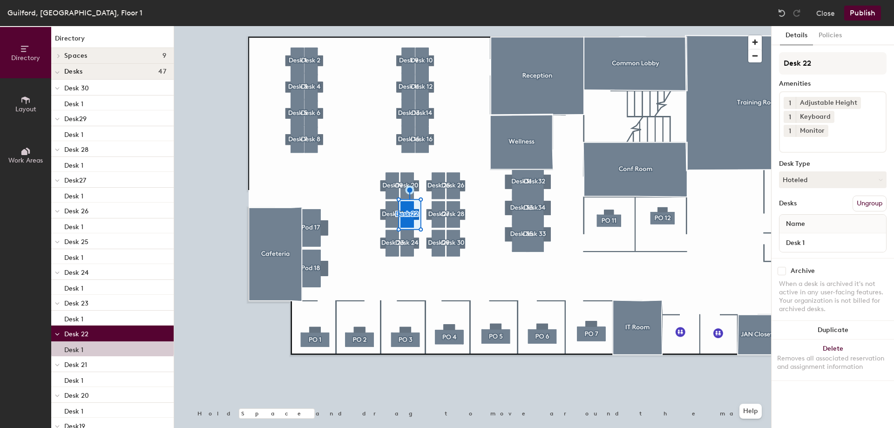
click at [395, 26] on div at bounding box center [472, 26] width 597 height 0
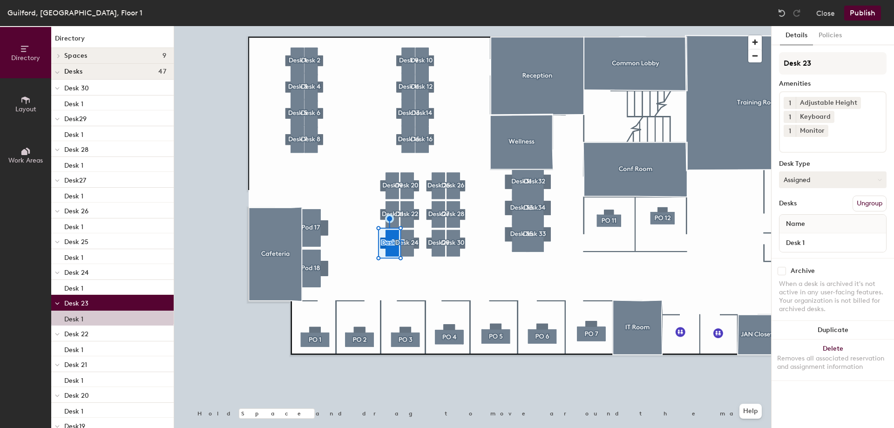
click at [836, 171] on button "Assigned" at bounding box center [833, 179] width 108 height 17
click at [803, 230] on div "Hoteled" at bounding box center [826, 237] width 93 height 14
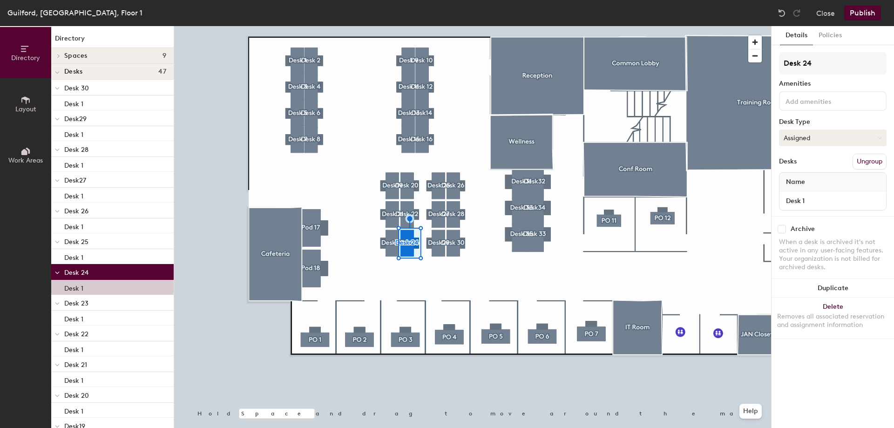
click at [804, 132] on button "Assigned" at bounding box center [833, 137] width 108 height 17
click at [798, 190] on div "Hoteled" at bounding box center [826, 195] width 93 height 14
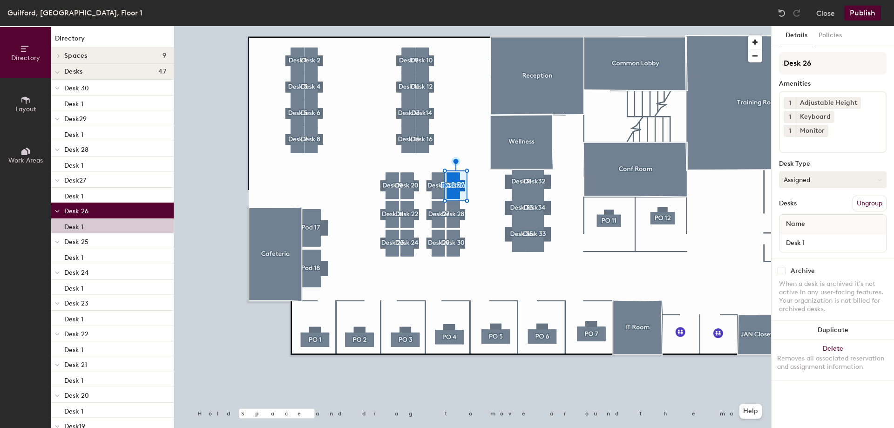
click at [823, 171] on button "Assigned" at bounding box center [833, 179] width 108 height 17
drag, startPoint x: 800, startPoint y: 219, endPoint x: 772, endPoint y: 218, distance: 28.0
click at [799, 230] on div "Hoteled" at bounding box center [826, 237] width 93 height 14
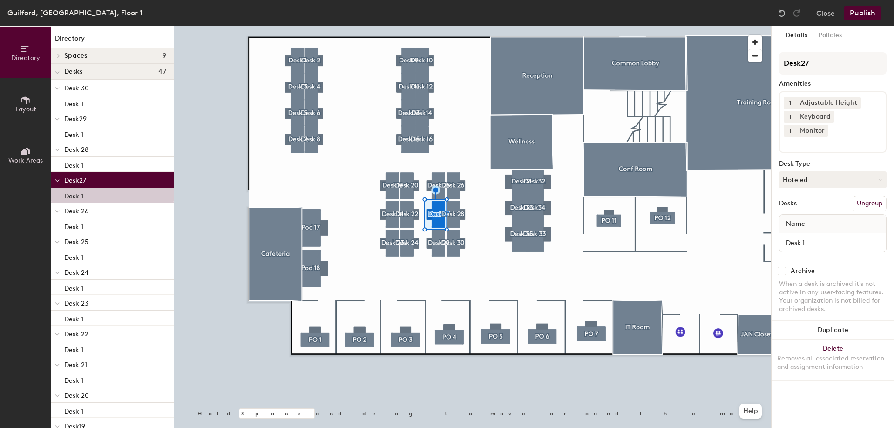
click at [451, 26] on div at bounding box center [472, 26] width 597 height 0
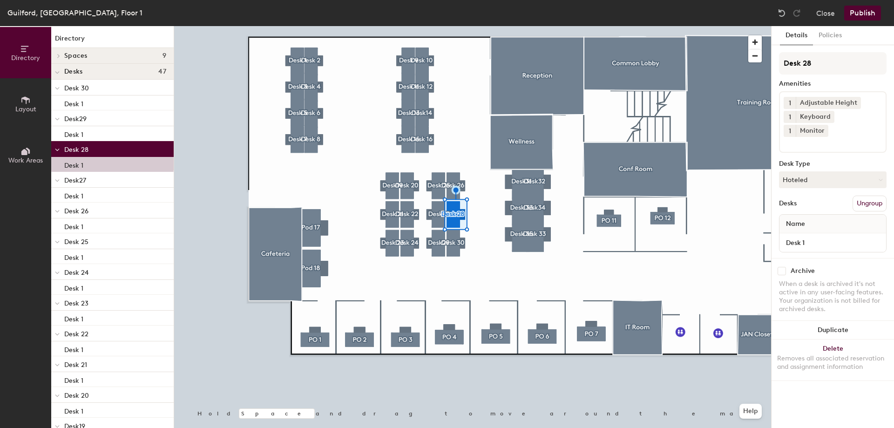
click at [442, 26] on div at bounding box center [472, 26] width 597 height 0
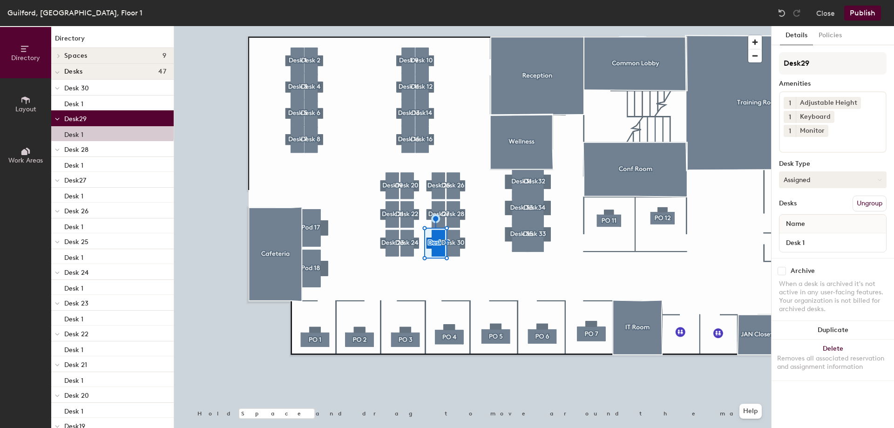
click at [829, 171] on button "Assigned" at bounding box center [833, 179] width 108 height 17
drag, startPoint x: 805, startPoint y: 220, endPoint x: 785, endPoint y: 221, distance: 20.1
click at [803, 230] on div "Hoteled" at bounding box center [826, 237] width 93 height 14
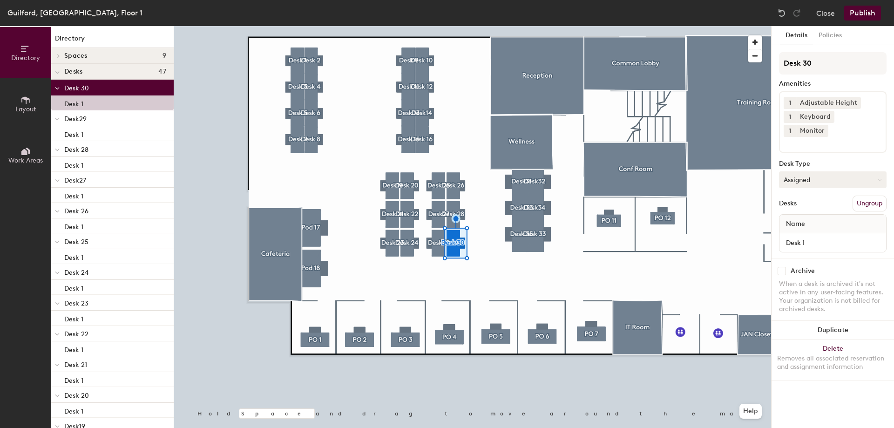
click at [796, 171] on button "Assigned" at bounding box center [833, 179] width 108 height 17
click at [795, 230] on div "Hoteled" at bounding box center [826, 237] width 93 height 14
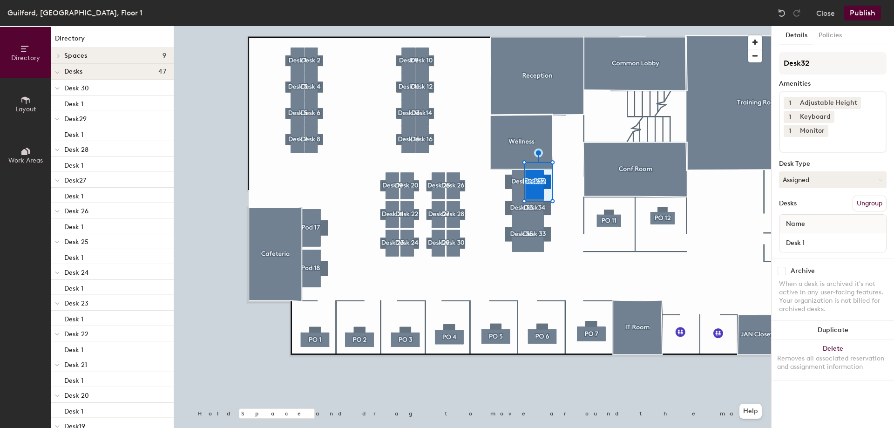
click at [511, 26] on div at bounding box center [472, 26] width 597 height 0
click at [665, 26] on div at bounding box center [472, 26] width 597 height 0
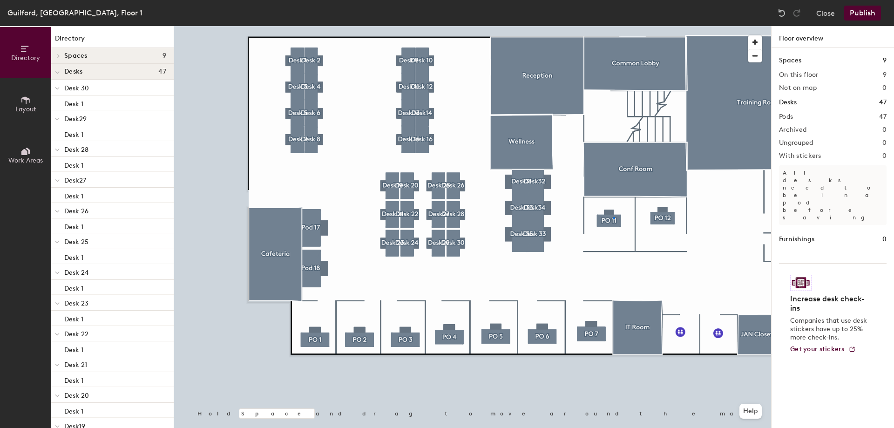
click at [613, 26] on div at bounding box center [472, 26] width 597 height 0
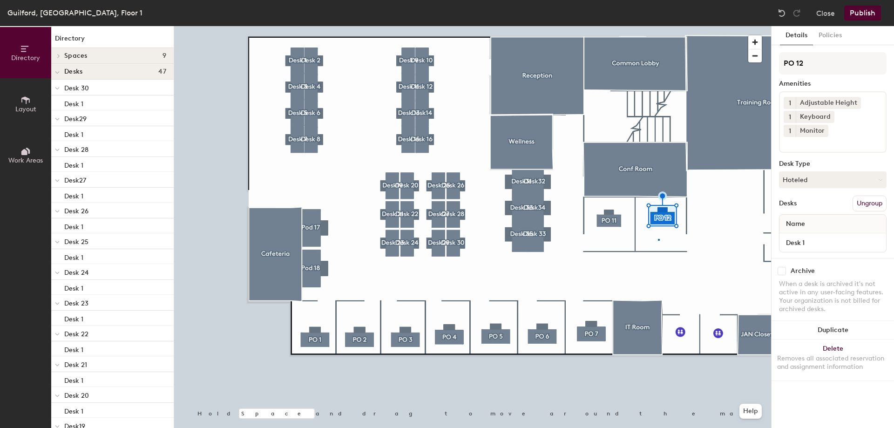
click at [658, 26] on div at bounding box center [472, 26] width 597 height 0
click at [823, 171] on button "Hoteled" at bounding box center [833, 179] width 108 height 17
click at [798, 202] on div "Assigned" at bounding box center [826, 209] width 93 height 14
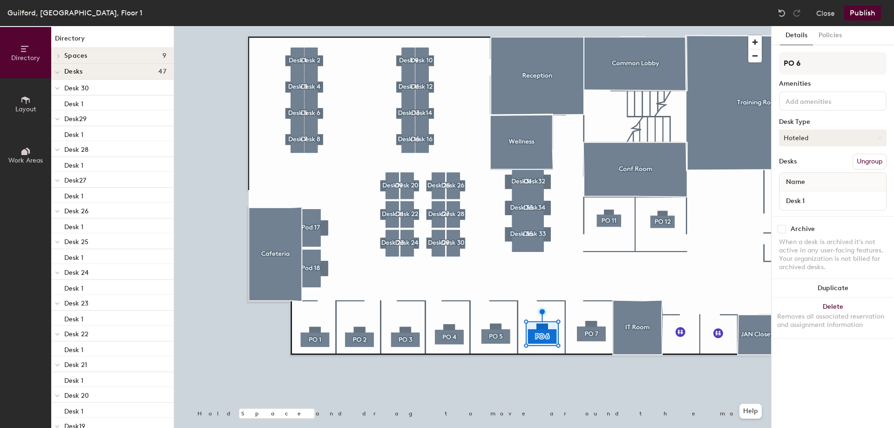
click at [852, 138] on button "Hoteled" at bounding box center [833, 137] width 108 height 17
click at [812, 166] on div "Assigned" at bounding box center [826, 167] width 93 height 14
click at [816, 136] on button "Assigned" at bounding box center [833, 137] width 108 height 17
click at [798, 192] on div "Hoteled" at bounding box center [826, 195] width 93 height 14
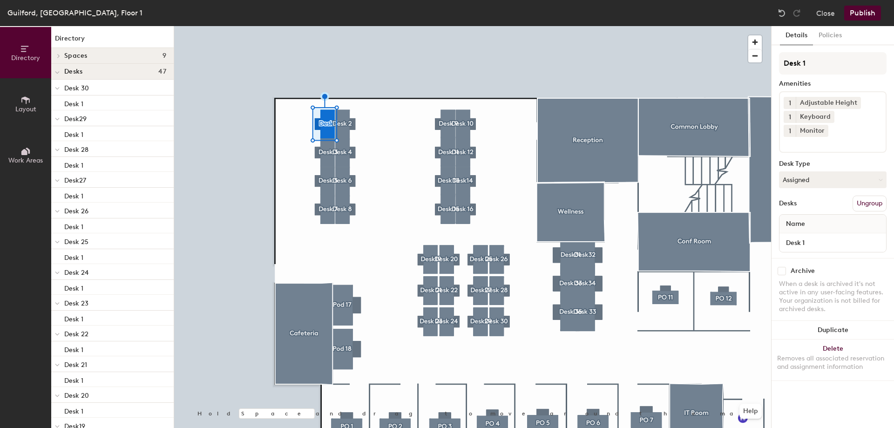
click at [346, 26] on div at bounding box center [472, 26] width 597 height 0
click at [864, 11] on button "Publish" at bounding box center [862, 13] width 37 height 15
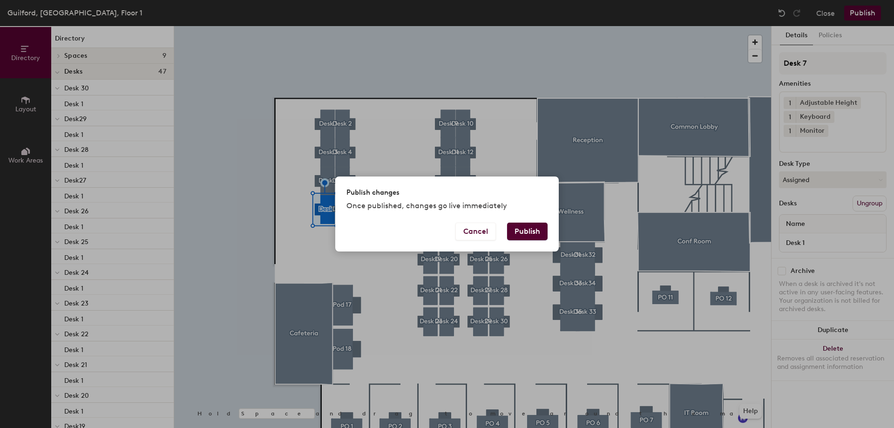
click at [530, 234] on button "Publish" at bounding box center [527, 232] width 41 height 18
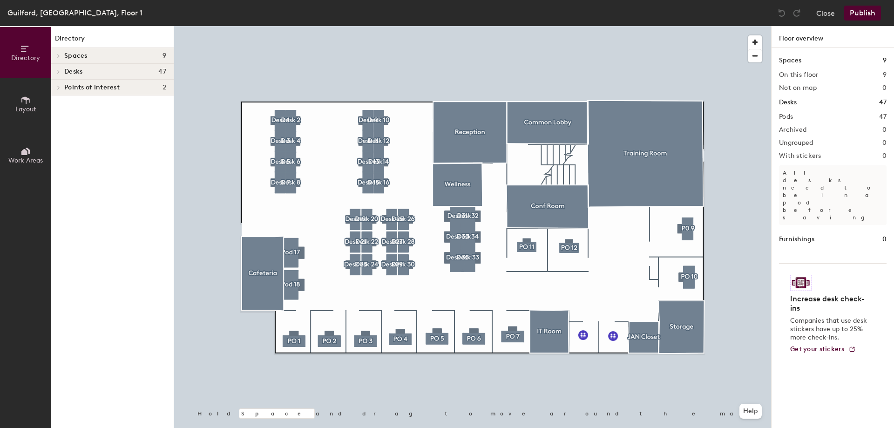
click at [681, 26] on div at bounding box center [472, 26] width 597 height 0
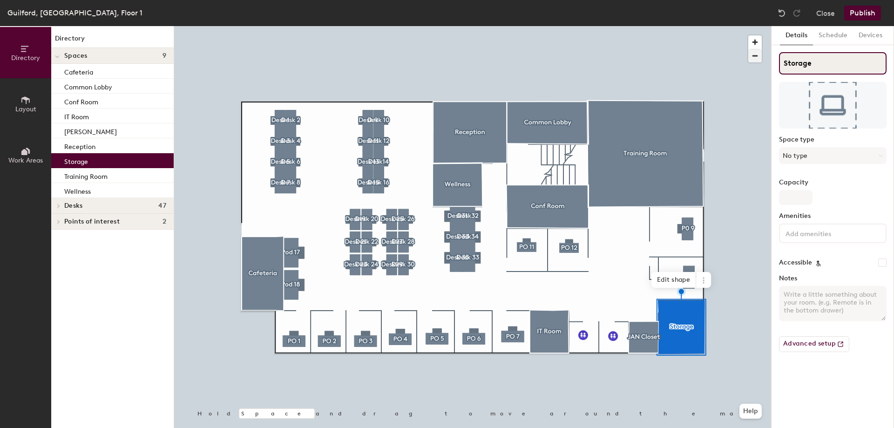
drag, startPoint x: 816, startPoint y: 58, endPoint x: 759, endPoint y: 59, distance: 56.8
click at [759, 59] on div "Directory Layout Work Areas Directory Spaces 9 Cafeteria Common Lobby Conf Room…" at bounding box center [447, 227] width 894 height 402
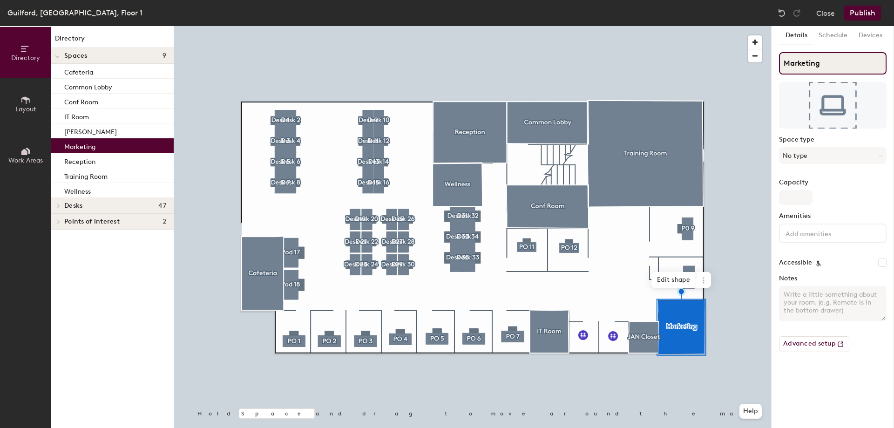
type input "Marketing"
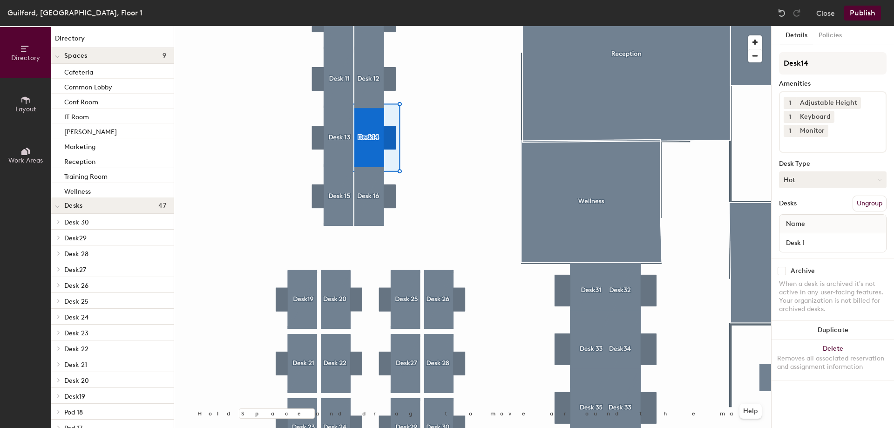
click at [866, 171] on button "Hot" at bounding box center [833, 179] width 108 height 17
click at [804, 230] on div "Hoteled" at bounding box center [826, 237] width 93 height 14
click at [873, 15] on button "Publish" at bounding box center [862, 13] width 37 height 15
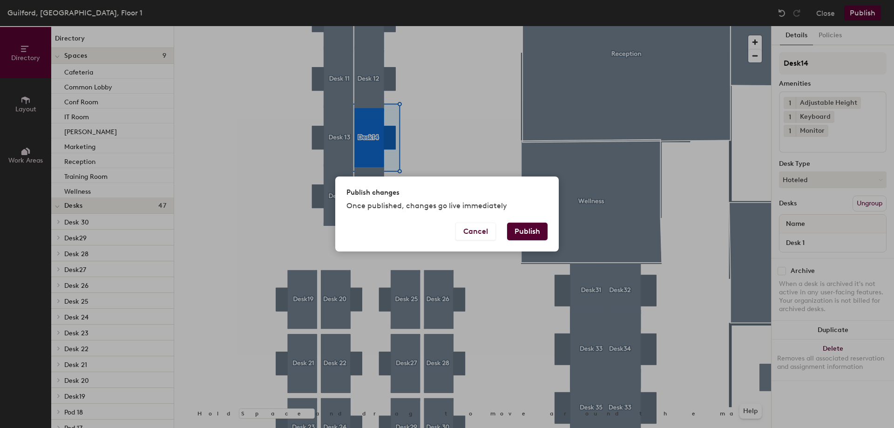
click at [529, 228] on button "Publish" at bounding box center [527, 232] width 41 height 18
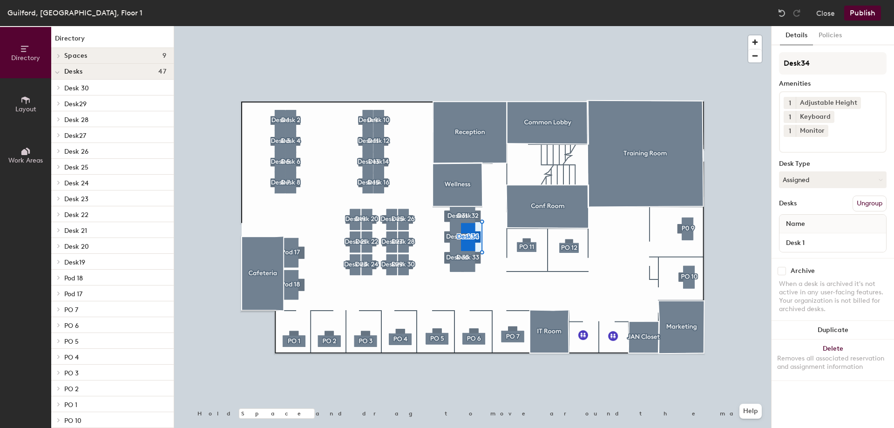
click at [483, 26] on div at bounding box center [472, 26] width 597 height 0
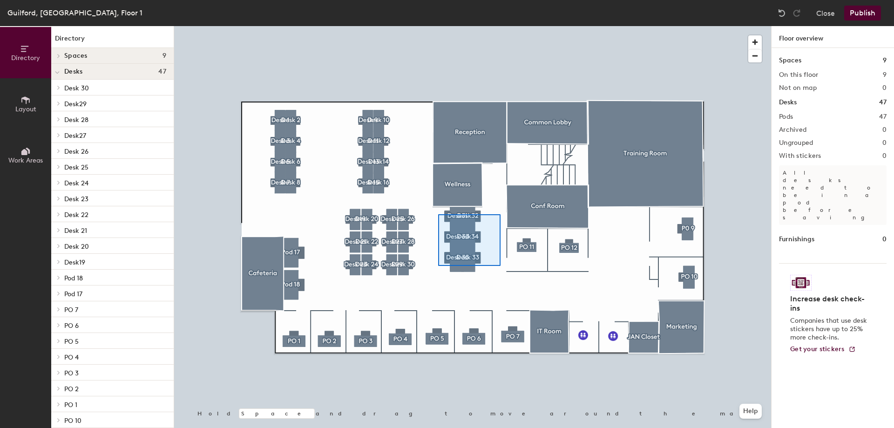
click at [438, 26] on div at bounding box center [472, 26] width 597 height 0
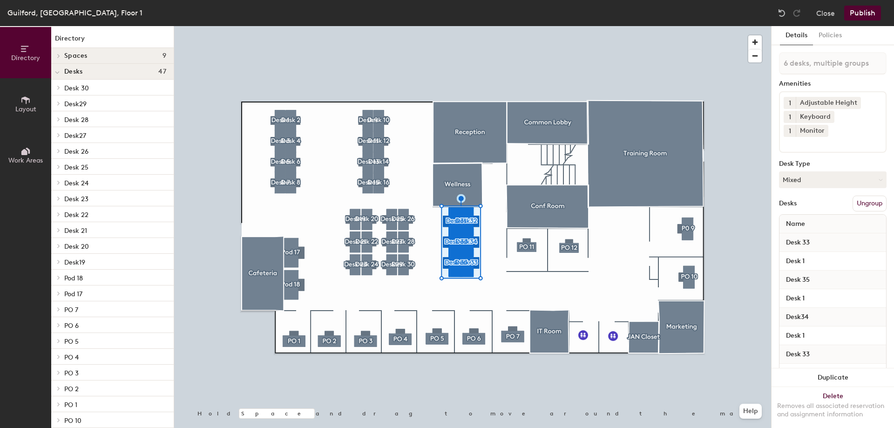
click at [864, 17] on button "Publish" at bounding box center [862, 13] width 37 height 15
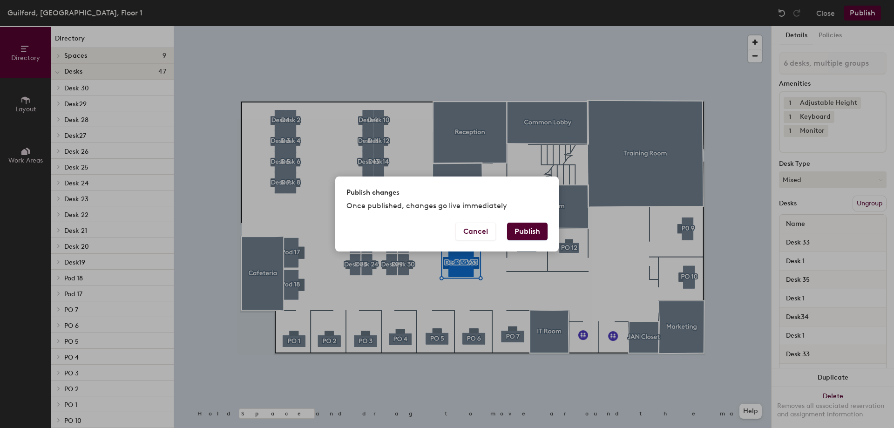
click at [529, 238] on button "Publish" at bounding box center [527, 232] width 41 height 18
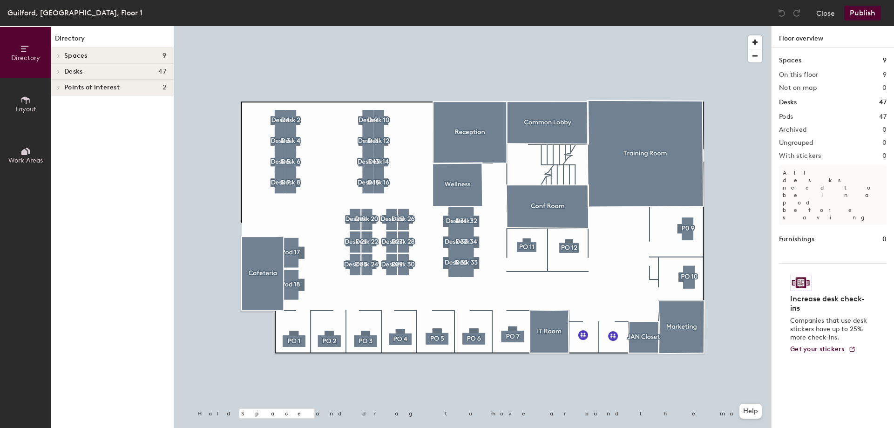
click at [454, 26] on div at bounding box center [472, 26] width 597 height 0
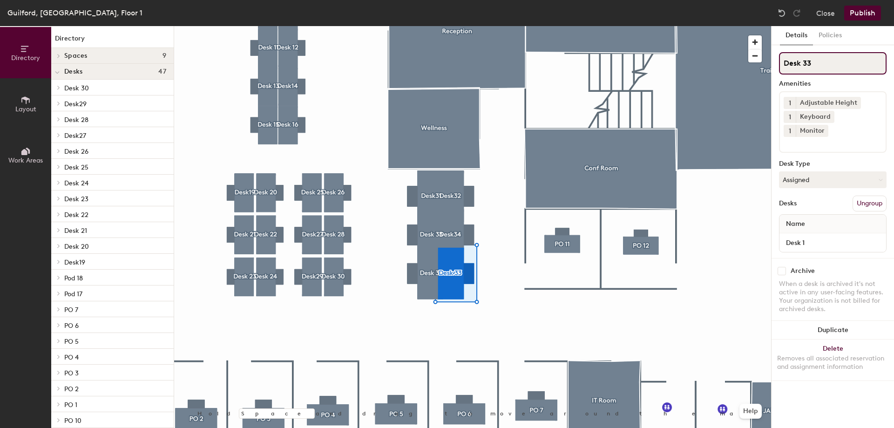
click at [823, 61] on input "Desk 33" at bounding box center [833, 63] width 108 height 22
type input "Desk 36"
click at [868, 11] on button "Publish" at bounding box center [862, 13] width 37 height 15
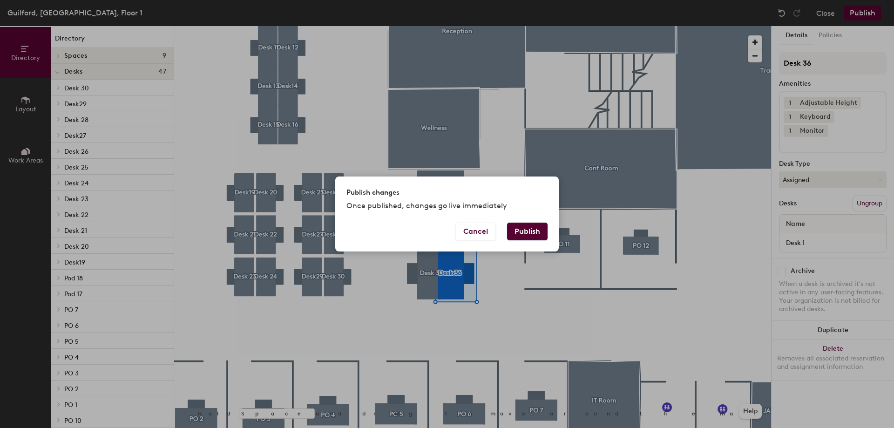
click at [517, 231] on button "Publish" at bounding box center [527, 232] width 41 height 18
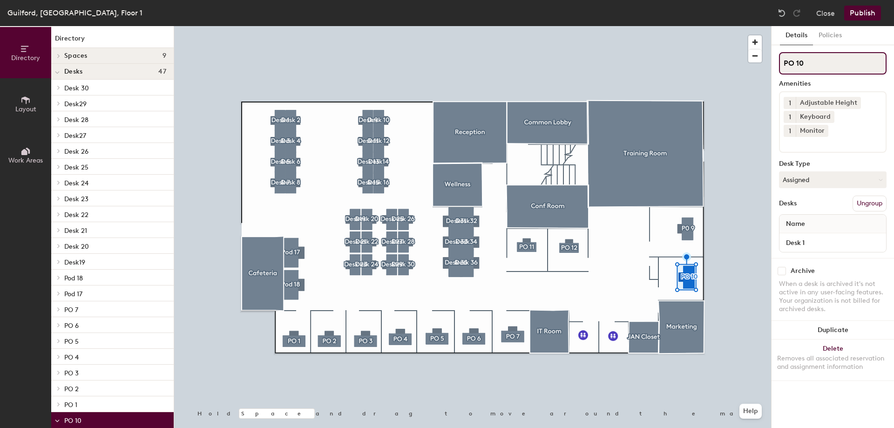
click at [817, 59] on input "PO 10" at bounding box center [833, 63] width 108 height 22
type input "PO"
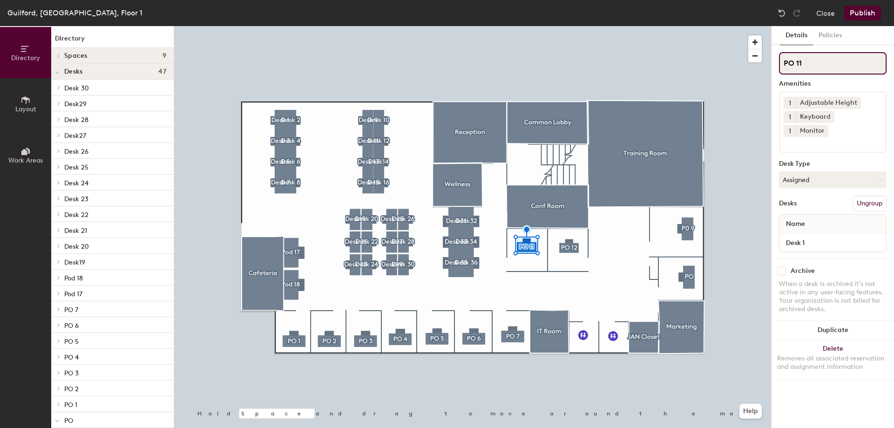
click at [824, 62] on input "PO 11" at bounding box center [833, 63] width 108 height 22
type input "PO 8"
click at [809, 61] on input "PO 12" at bounding box center [833, 63] width 108 height 22
type input "PO 9"
click at [815, 57] on input "P0 9" at bounding box center [833, 63] width 108 height 22
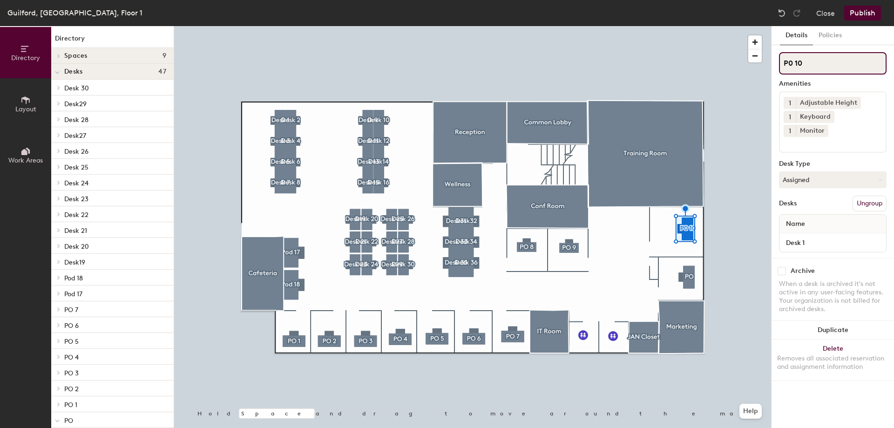
type input "P0 10"
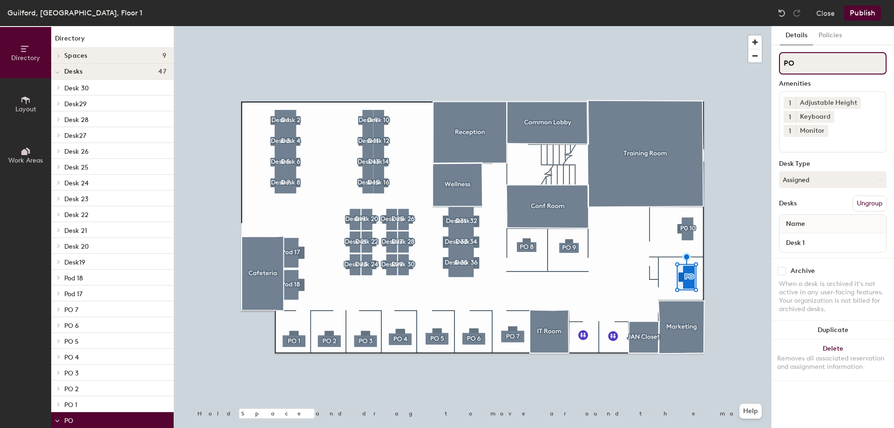
click at [816, 65] on input "PO" at bounding box center [833, 63] width 108 height 22
type input "PO 11"
click at [863, 13] on button "Publish" at bounding box center [862, 13] width 37 height 15
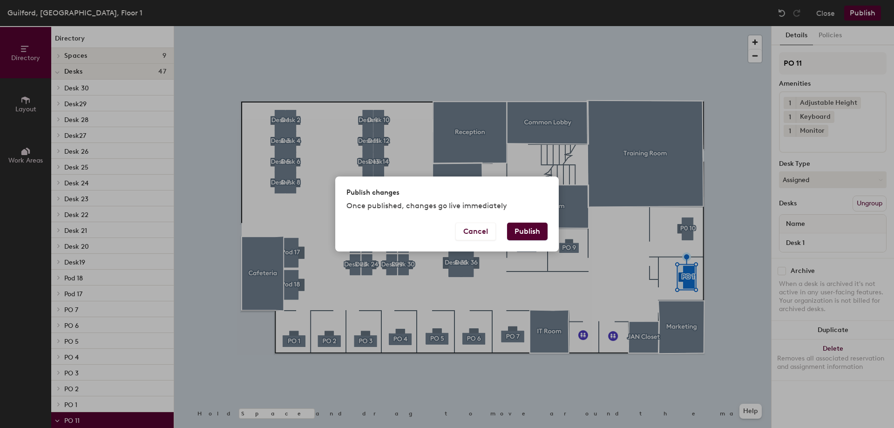
click at [538, 235] on button "Publish" at bounding box center [527, 232] width 41 height 18
